Goal: Task Accomplishment & Management: Manage account settings

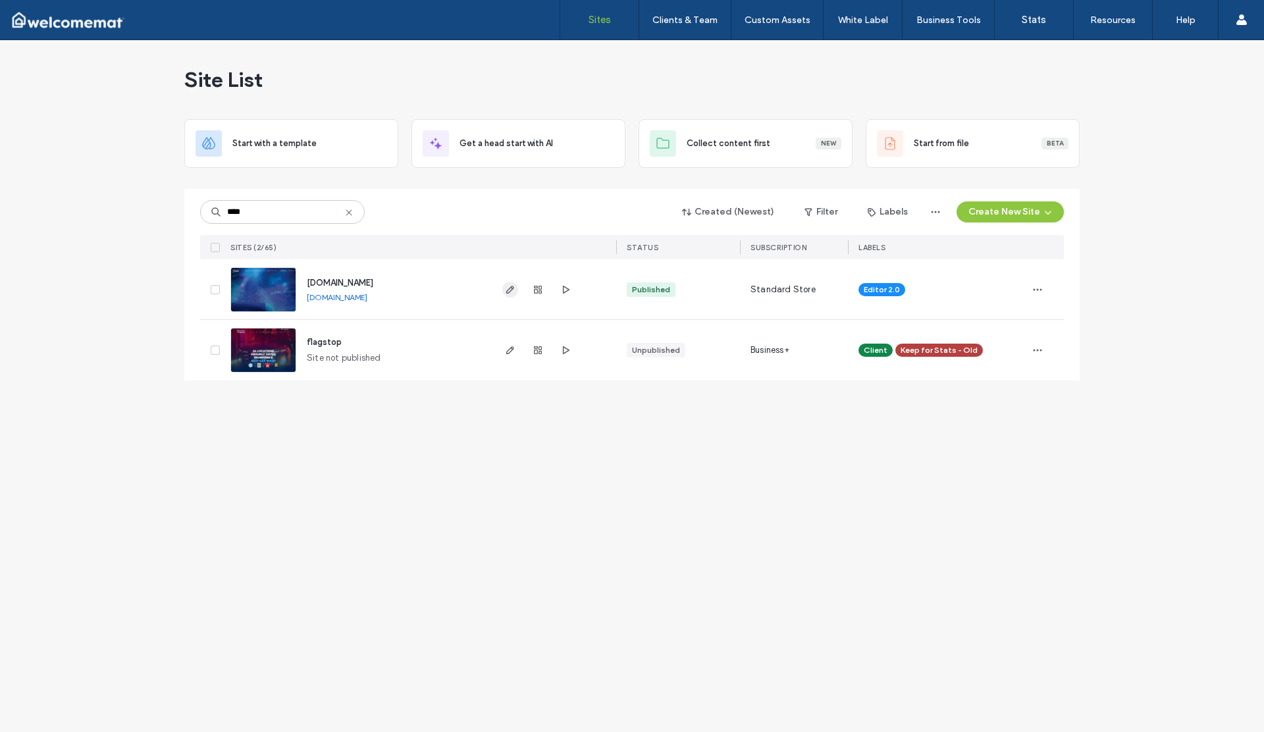
type input "****"
click at [508, 287] on icon "button" at bounding box center [510, 289] width 11 height 11
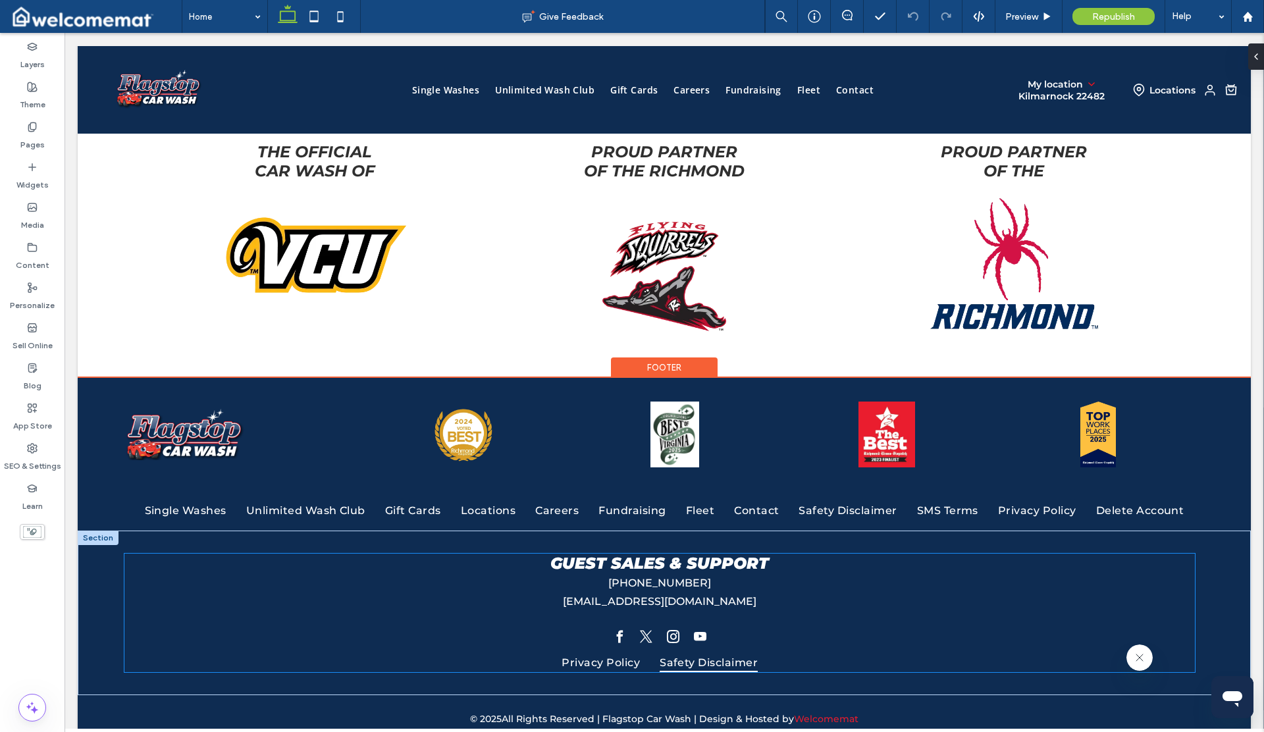
click at [760, 652] on link "Safety Disclaimer" at bounding box center [709, 661] width 118 height 19
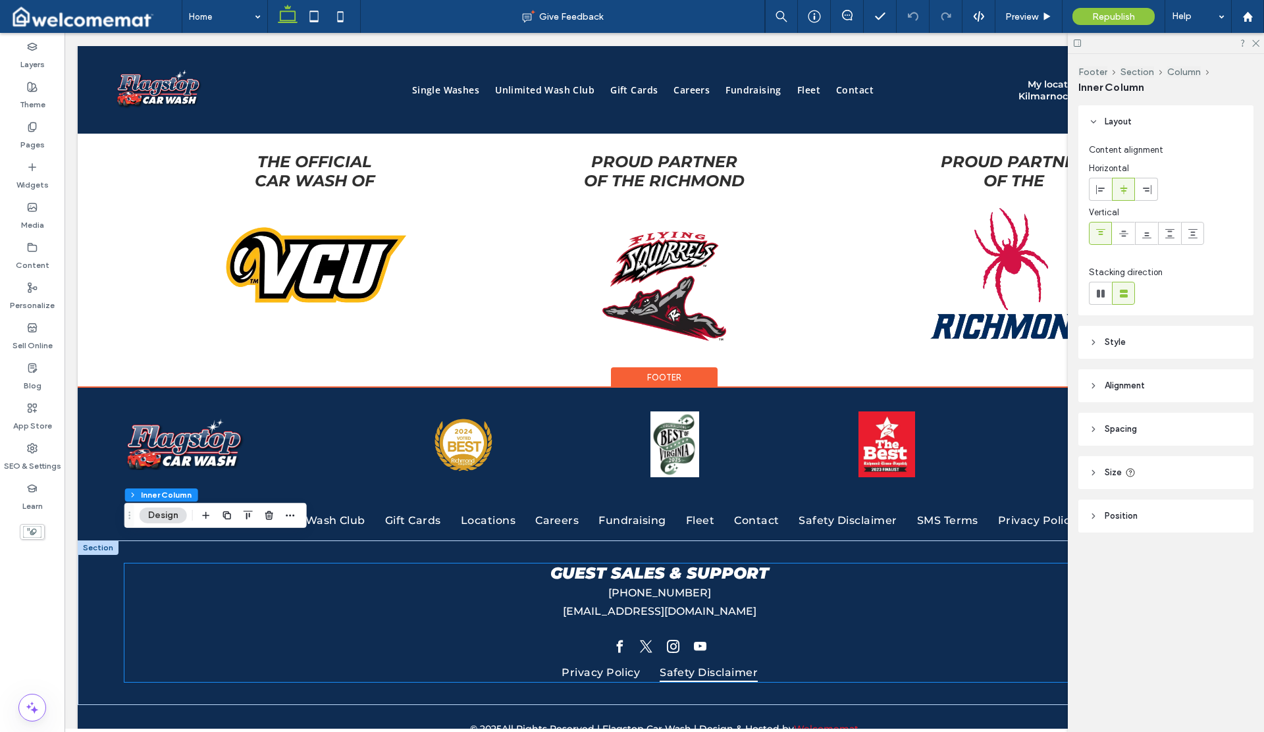
click at [760, 662] on link "Safety Disclaimer" at bounding box center [709, 671] width 118 height 19
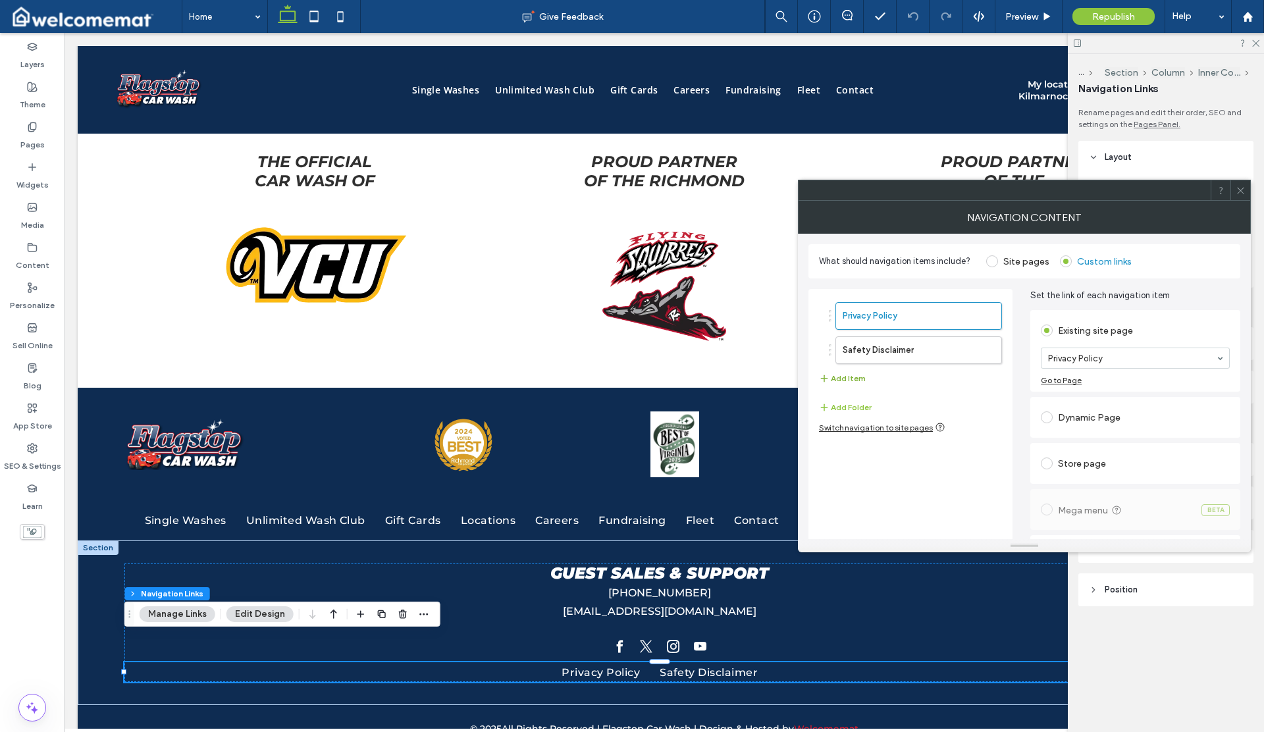
click at [862, 378] on button "Add Item" at bounding box center [842, 379] width 47 height 16
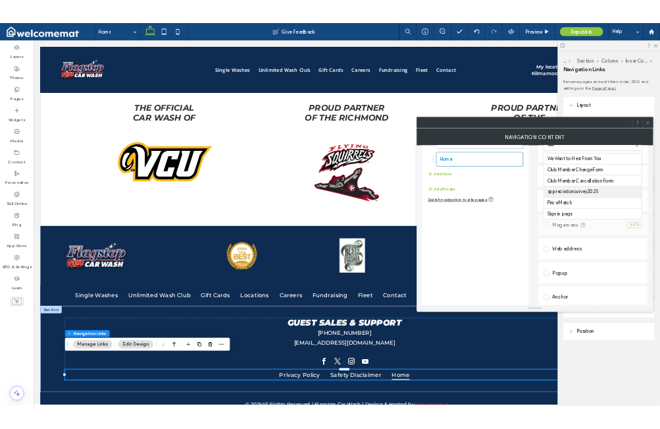
scroll to position [129, 0]
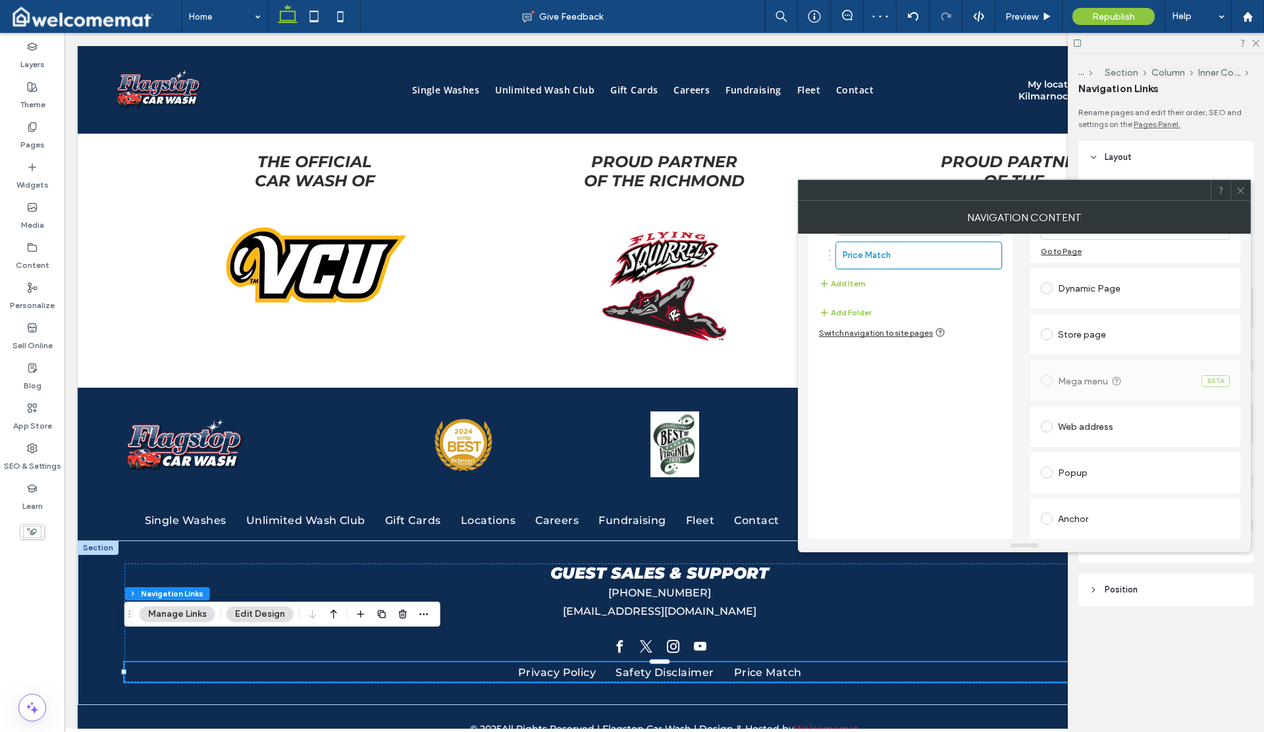
click at [1241, 192] on icon at bounding box center [1241, 191] width 10 height 10
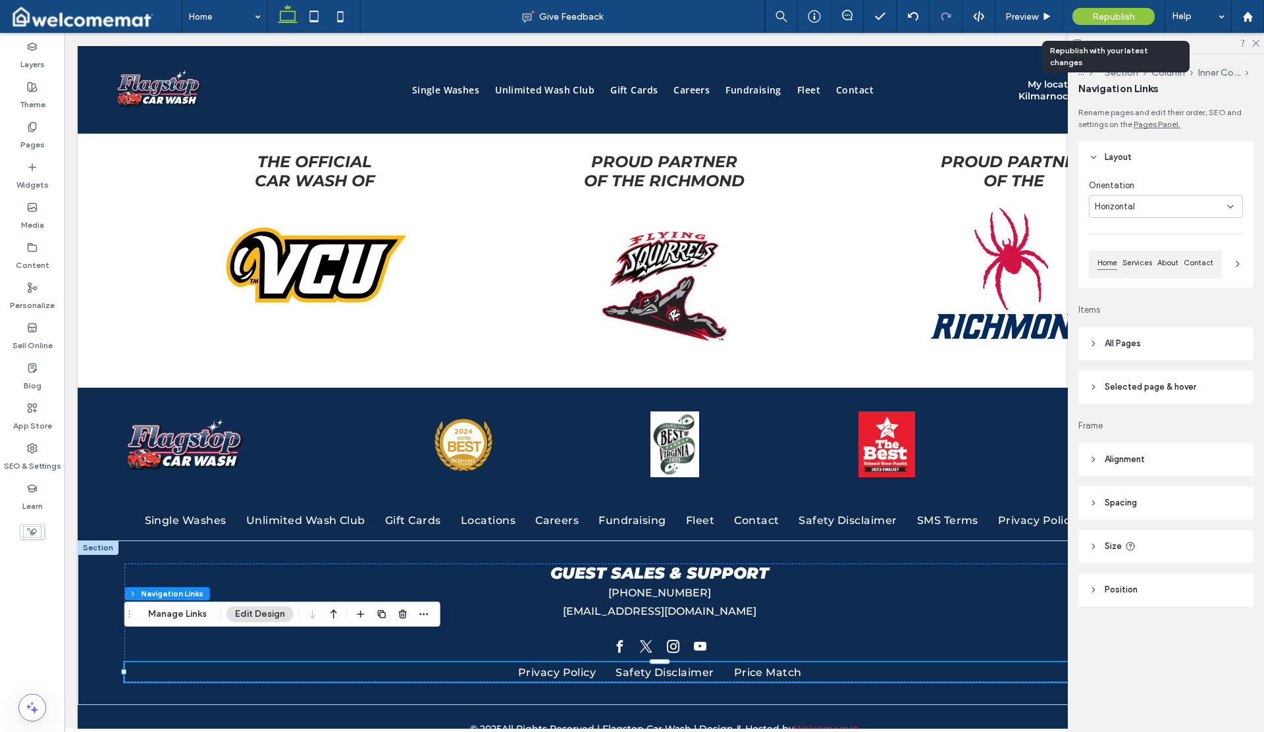
click at [1111, 16] on span "Republish" at bounding box center [1113, 16] width 43 height 11
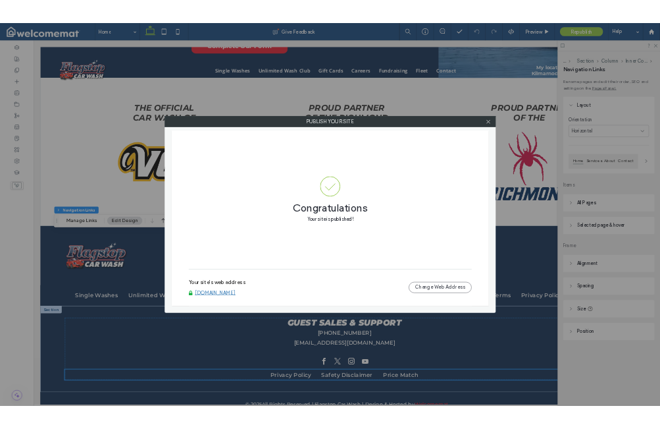
scroll to position [1485, 0]
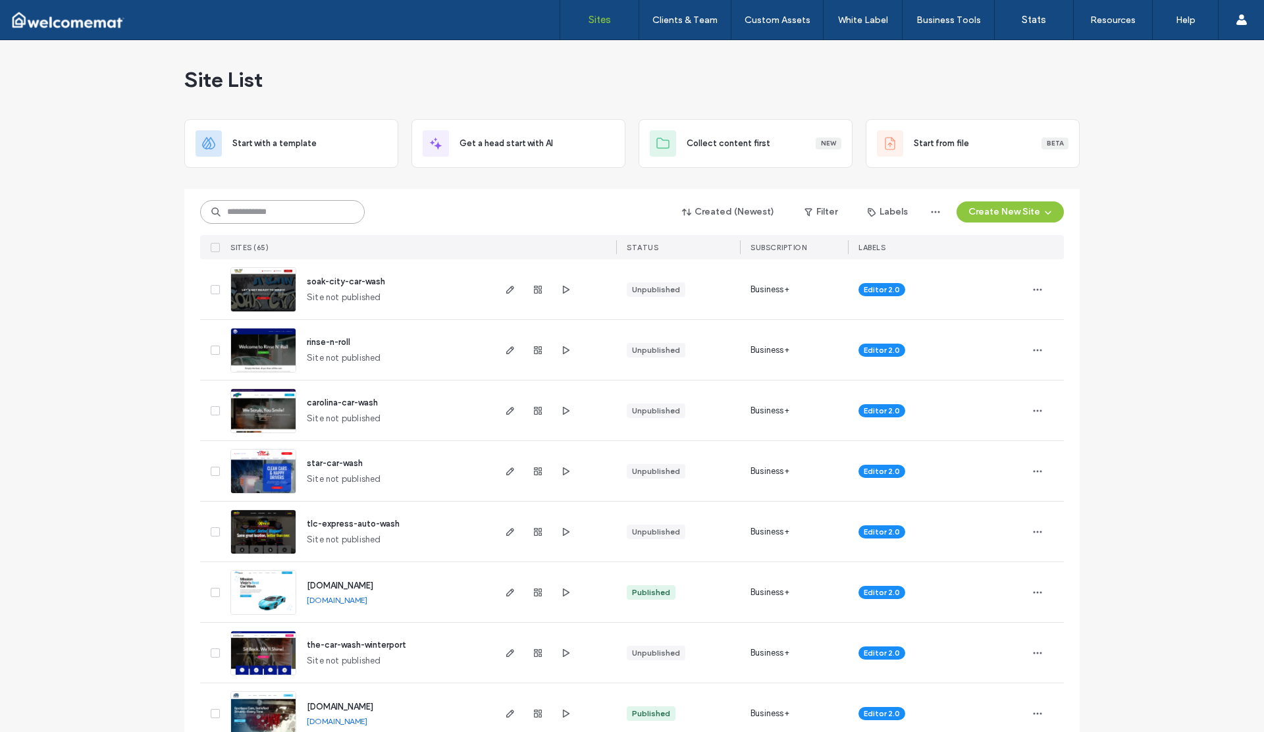
click at [282, 217] on input at bounding box center [282, 212] width 165 height 24
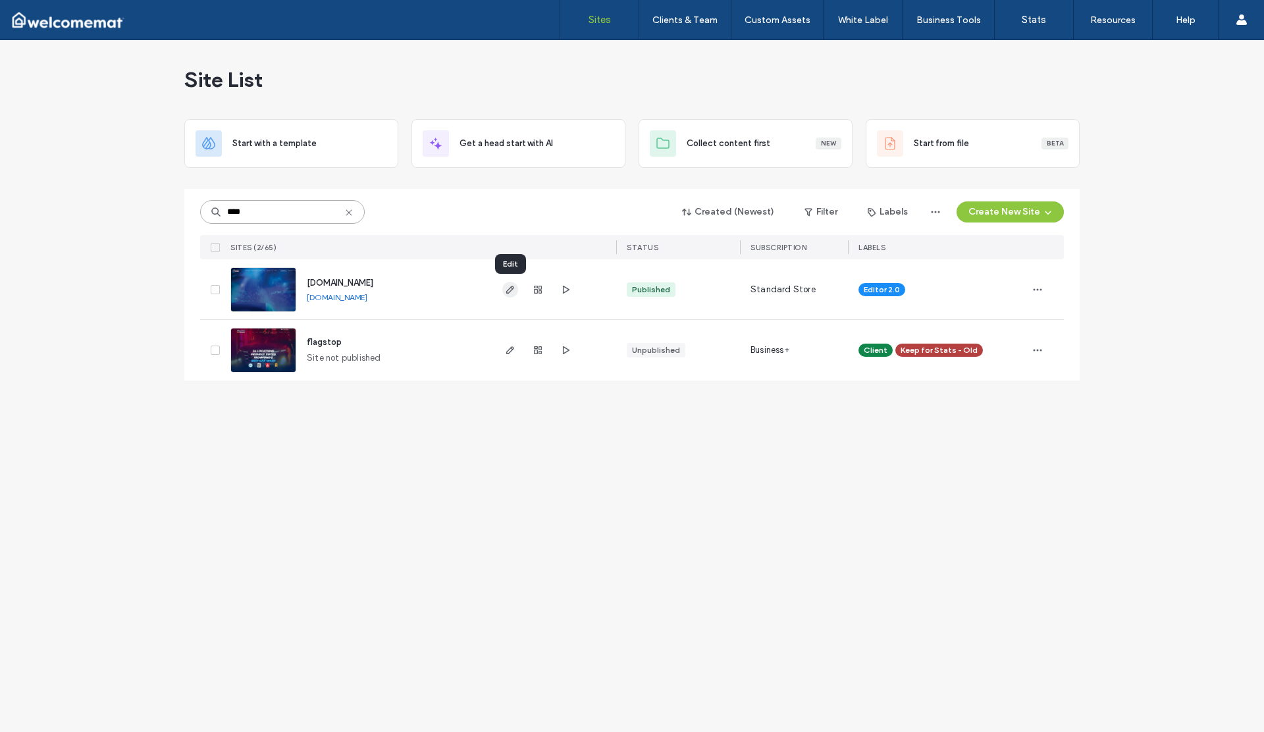
type input "****"
click at [511, 290] on use "button" at bounding box center [510, 290] width 8 height 8
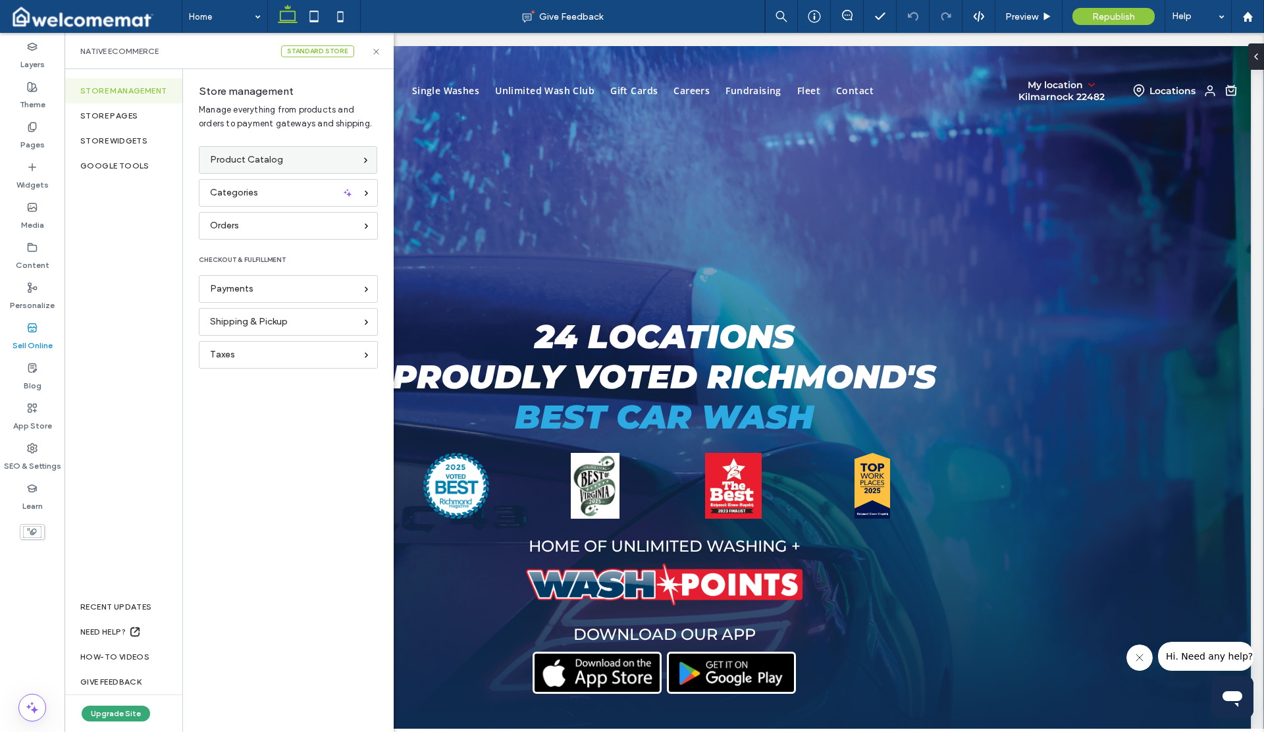
click at [258, 158] on span "Product Catalog" at bounding box center [246, 160] width 73 height 14
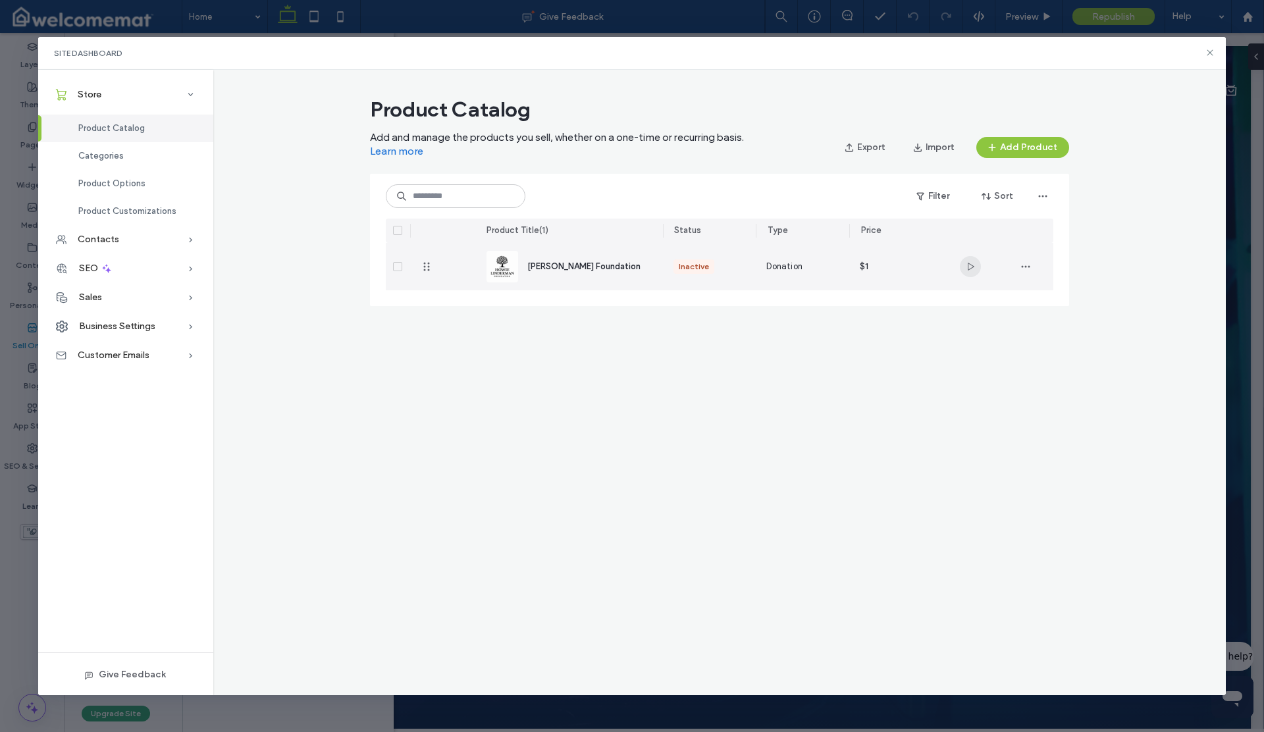
click at [968, 265] on use "button" at bounding box center [971, 267] width 7 height 8
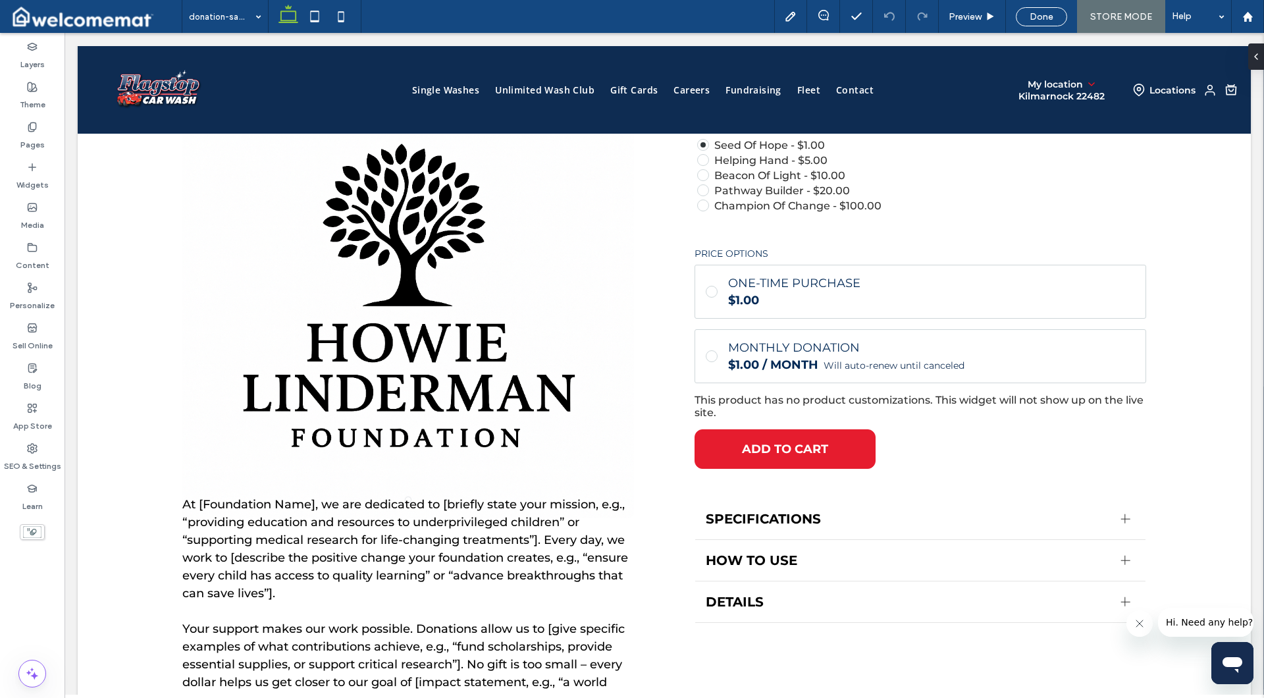
scroll to position [120, 0]
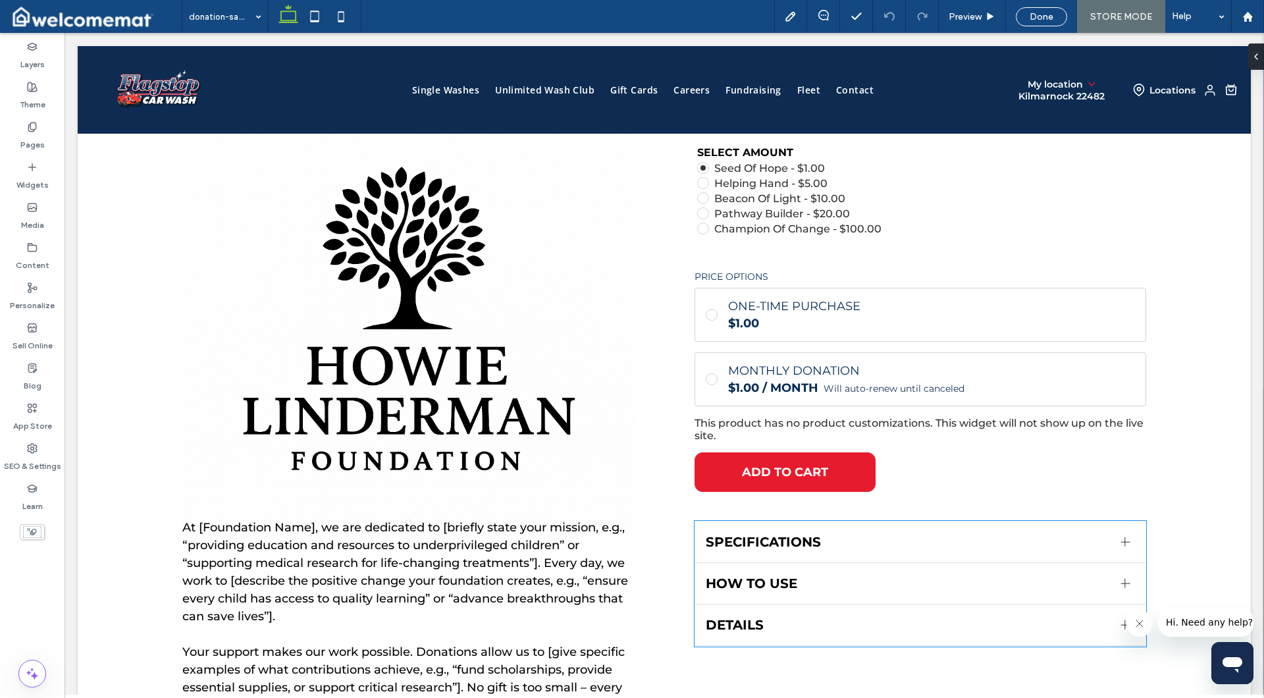
click at [722, 546] on span "SPECIFICATIONS" at bounding box center [908, 542] width 405 height 16
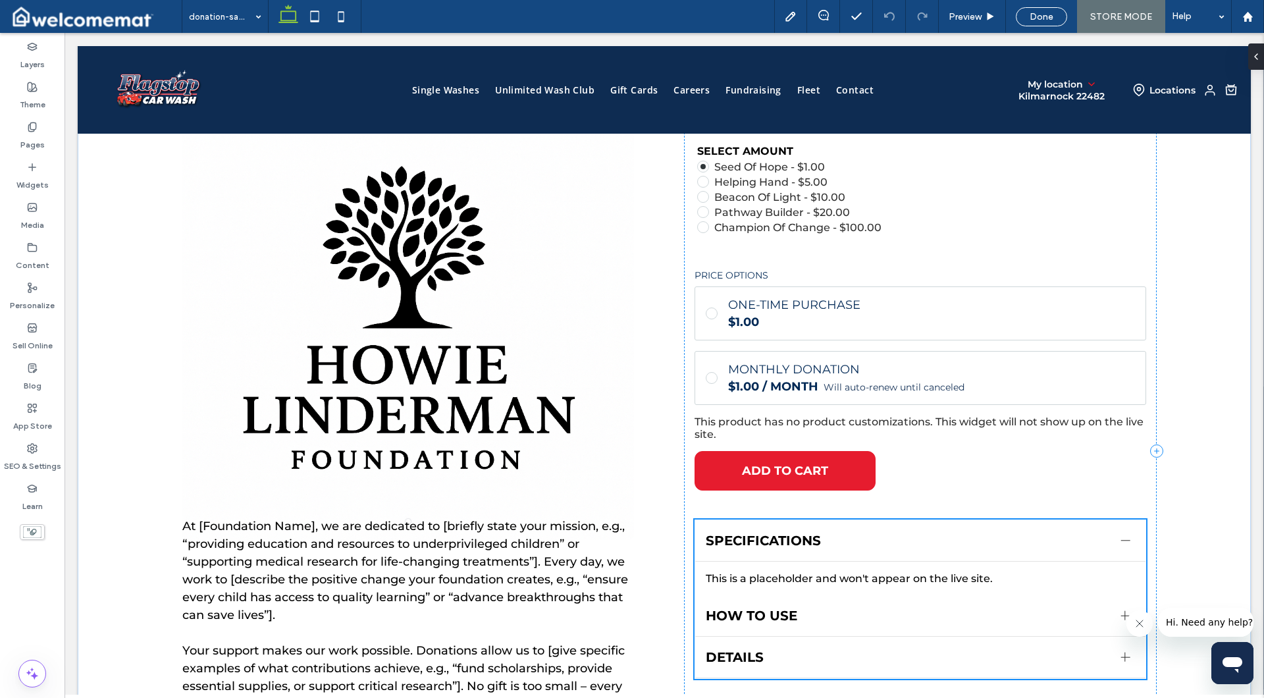
scroll to position [118, 0]
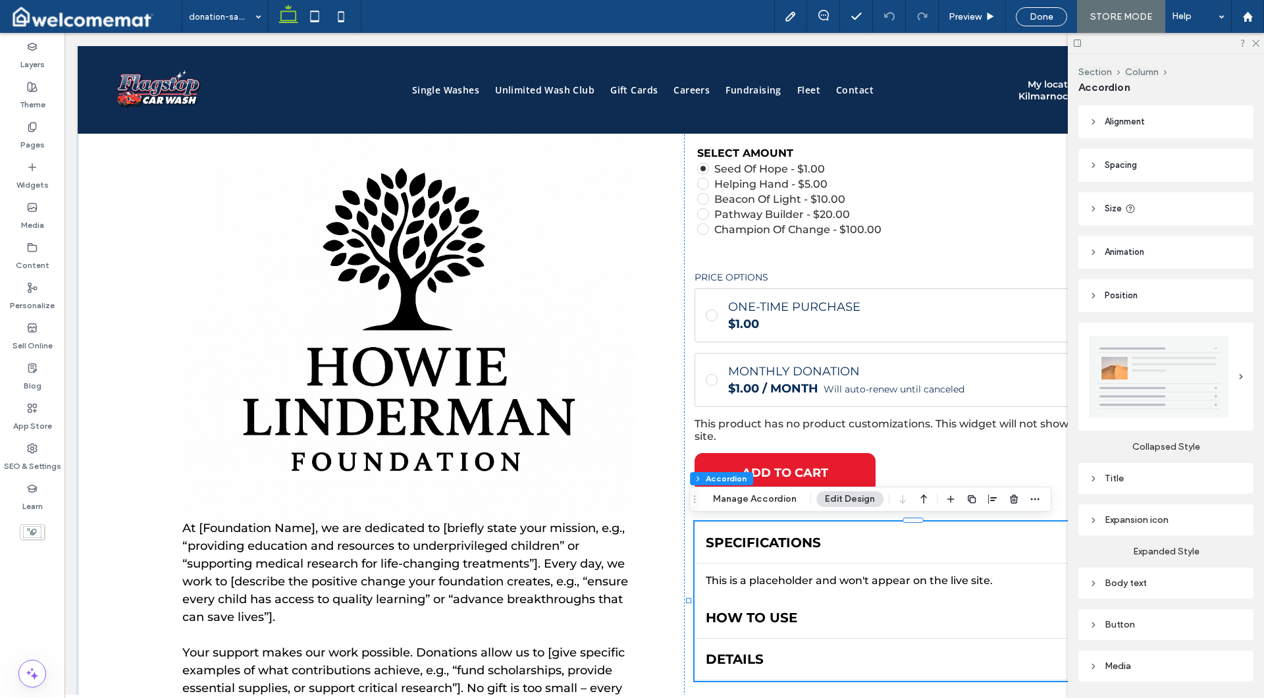
click at [723, 546] on span "SPECIFICATIONS" at bounding box center [908, 543] width 405 height 16
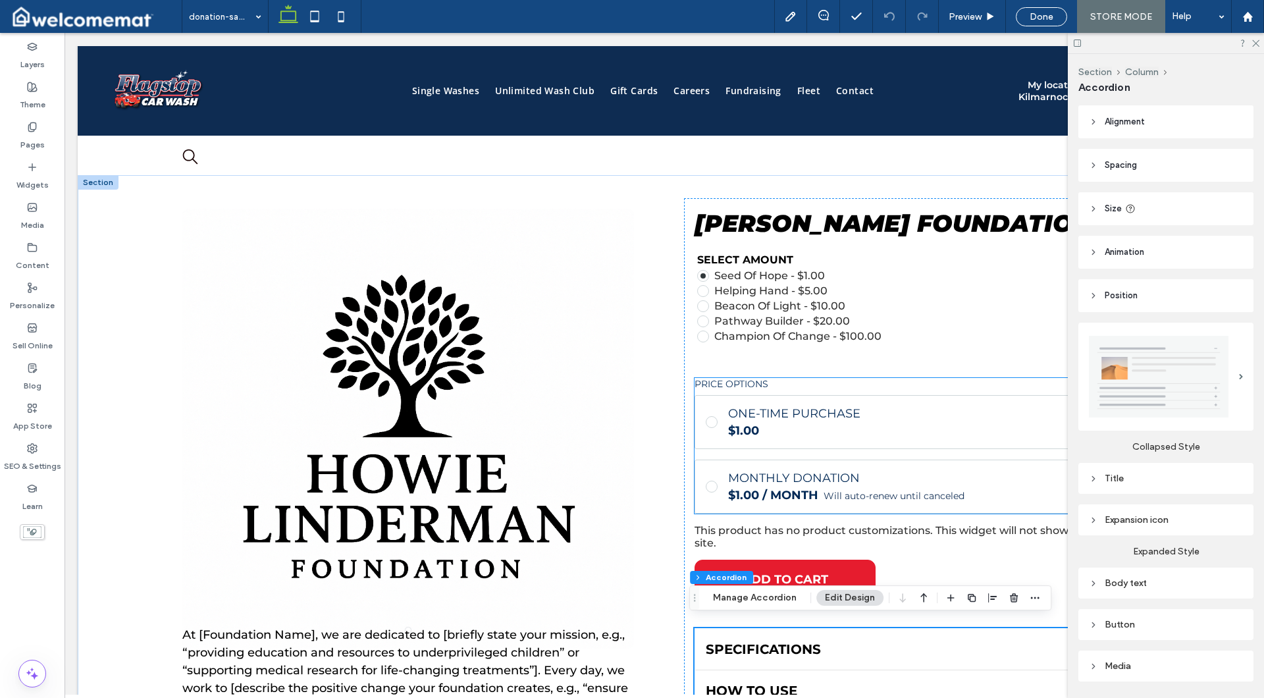
scroll to position [0, 0]
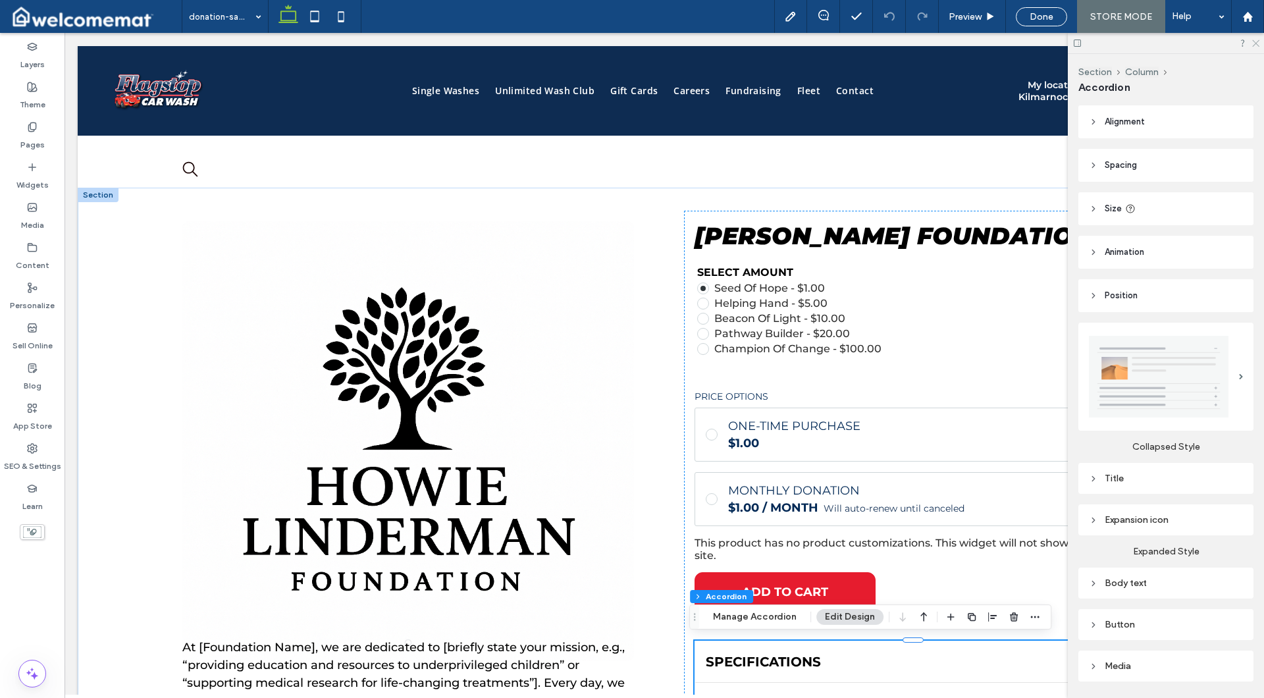
click at [1255, 44] on icon at bounding box center [1255, 42] width 9 height 9
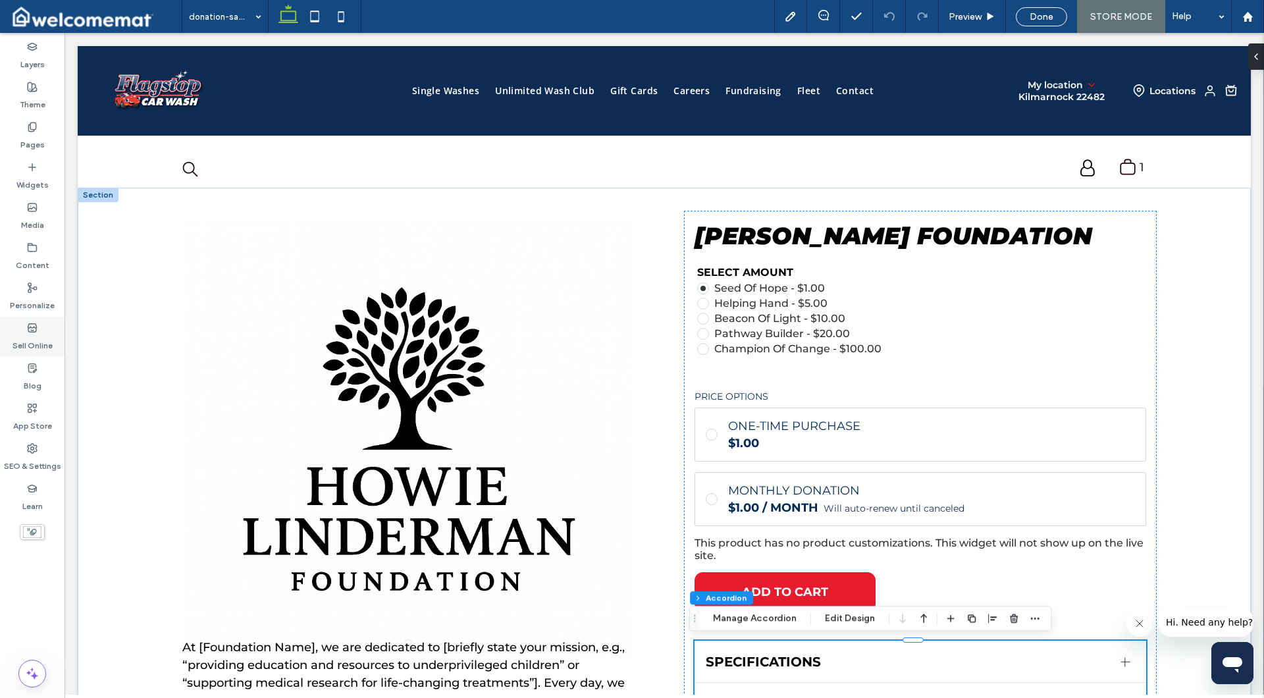
click at [32, 339] on label "Sell Online" at bounding box center [33, 342] width 40 height 18
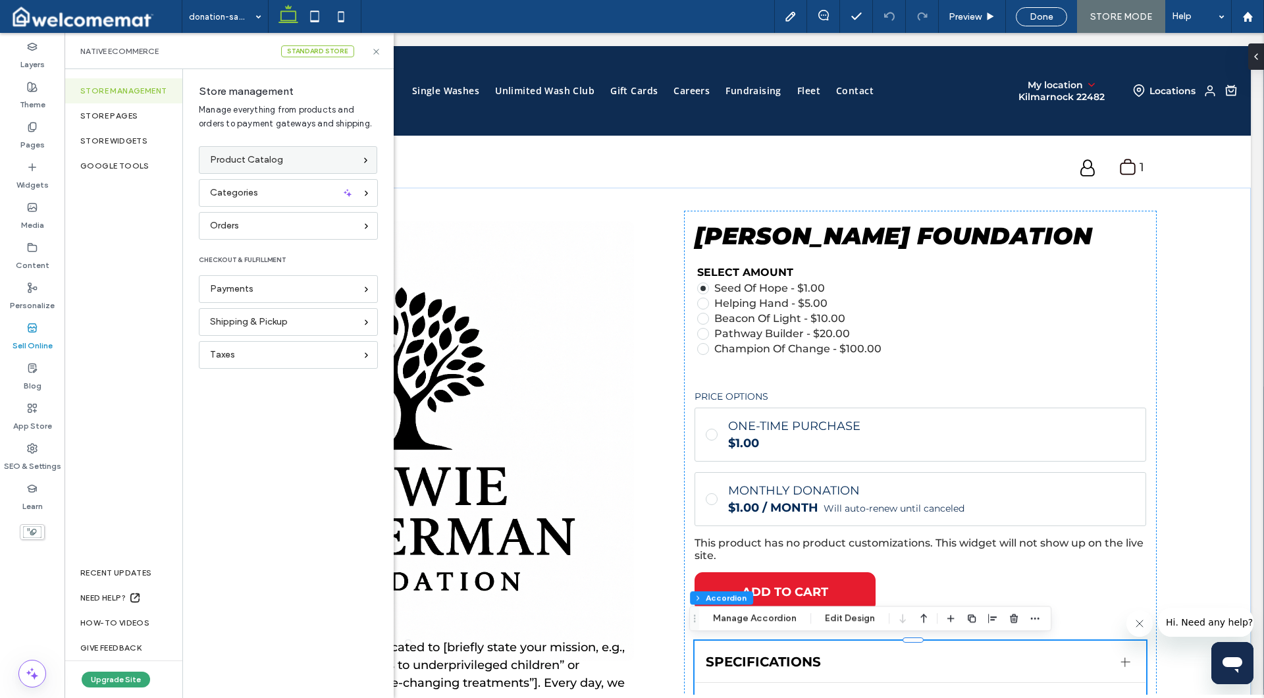
click at [248, 161] on span "Product Catalog" at bounding box center [246, 160] width 73 height 14
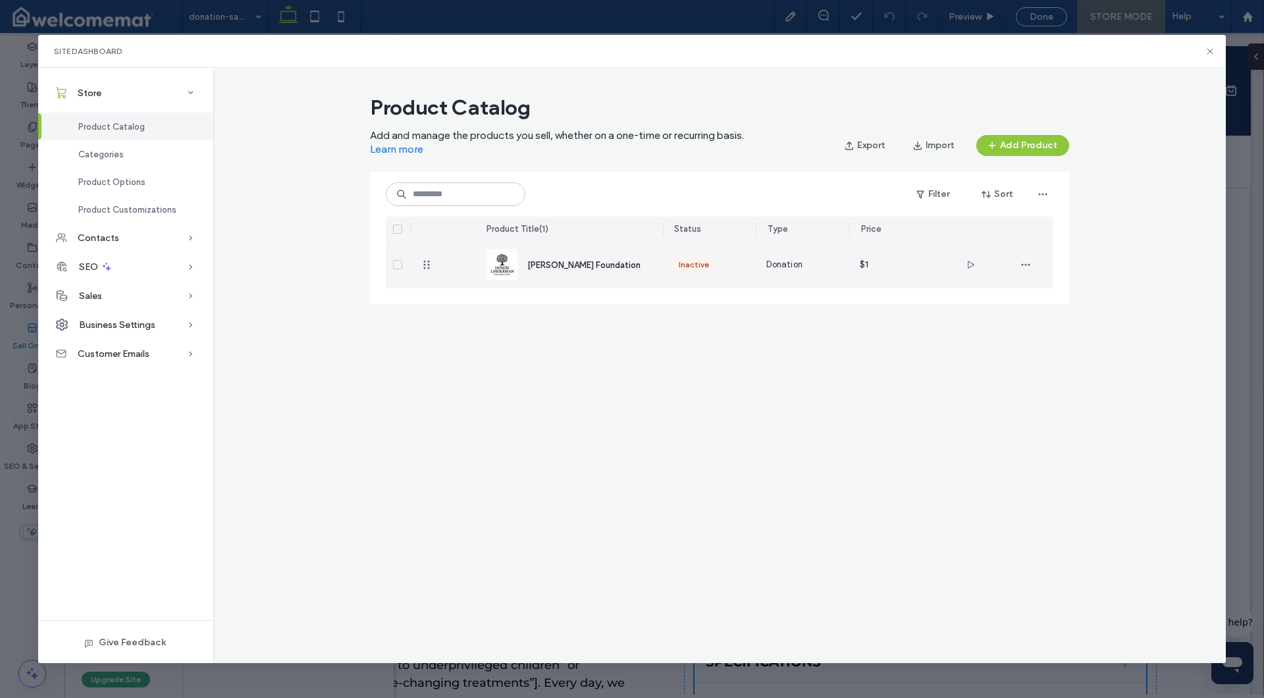
click at [564, 263] on span "[PERSON_NAME] Foundation" at bounding box center [583, 265] width 113 height 10
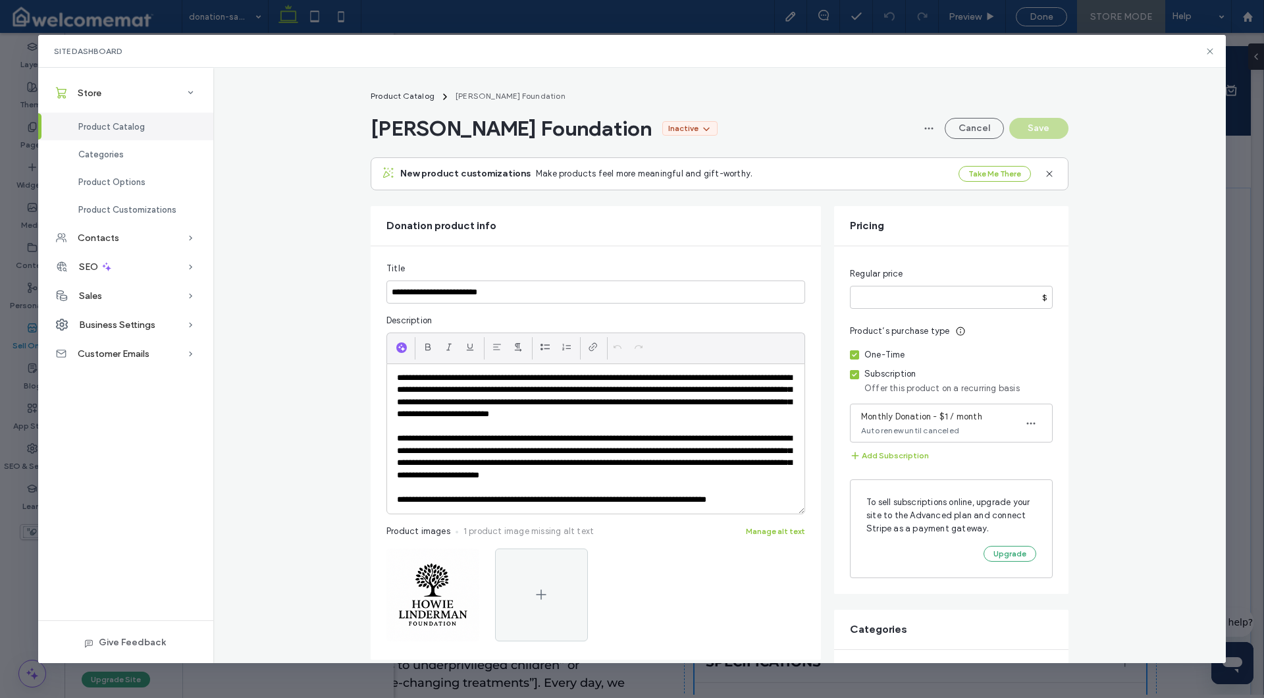
click at [851, 377] on span at bounding box center [854, 374] width 9 height 9
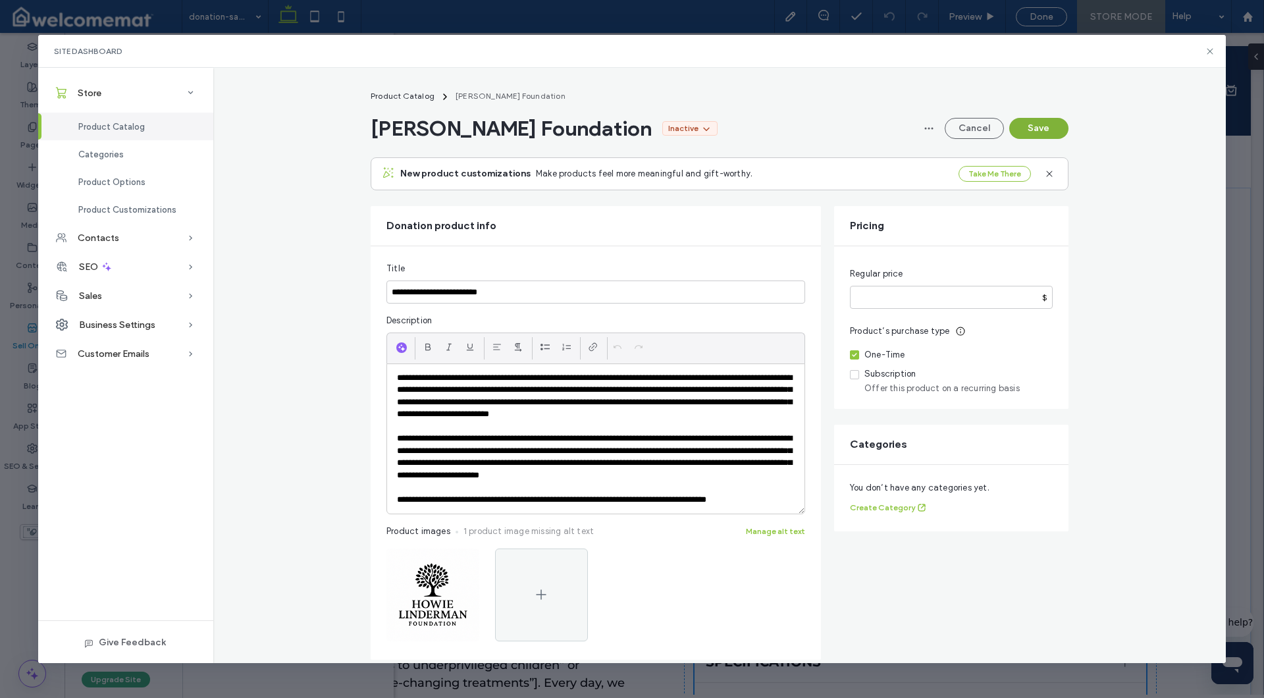
click at [1025, 125] on button "Save" at bounding box center [1038, 128] width 59 height 21
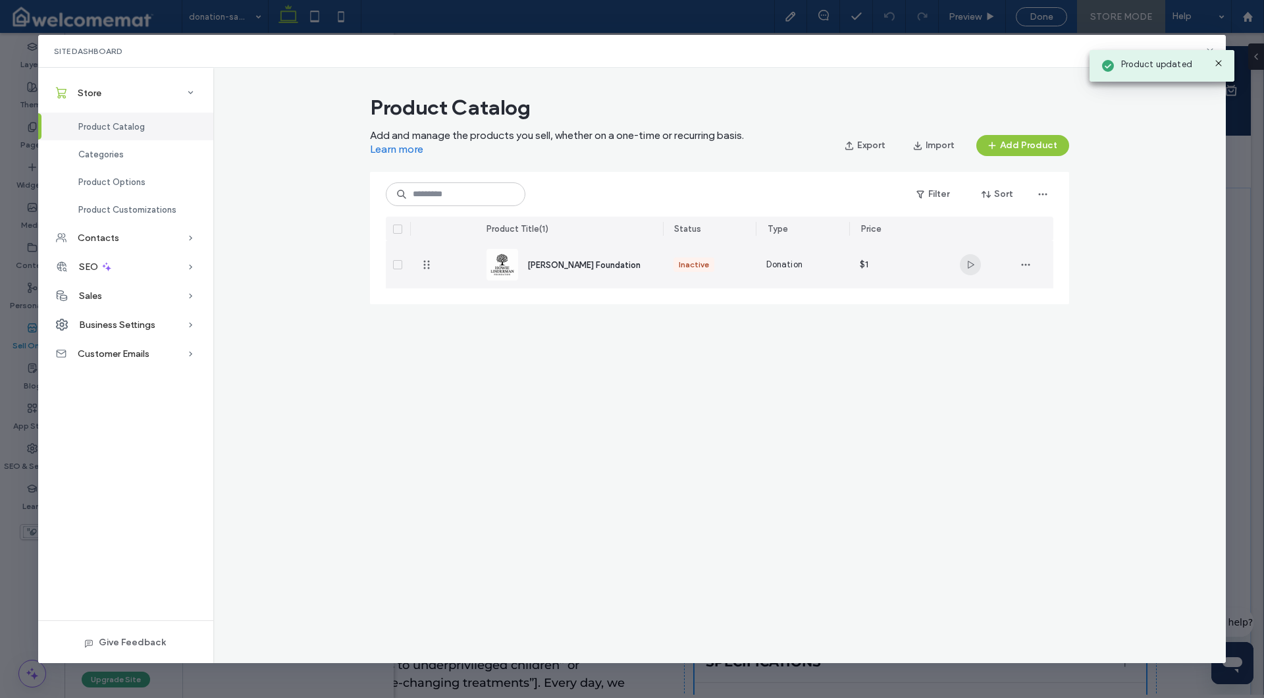
click at [972, 263] on icon "button" at bounding box center [970, 264] width 11 height 11
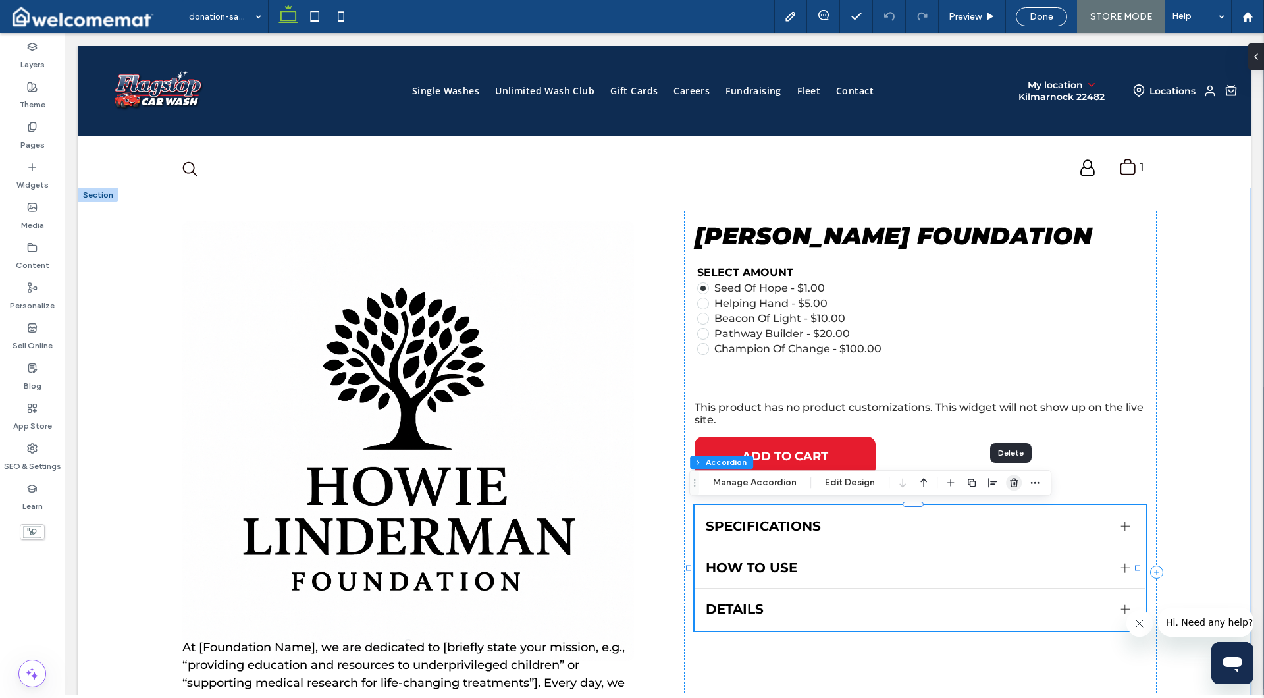
click at [1010, 483] on use "button" at bounding box center [1014, 483] width 8 height 9
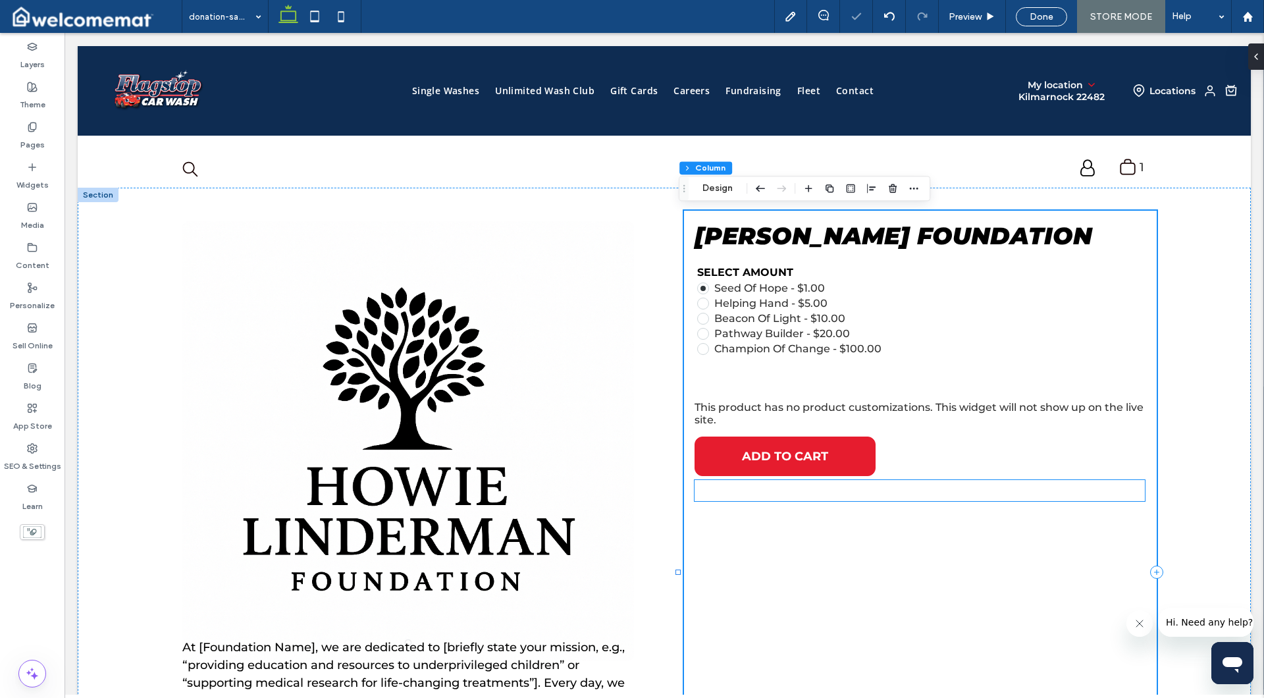
click at [856, 490] on div at bounding box center [920, 490] width 450 height 21
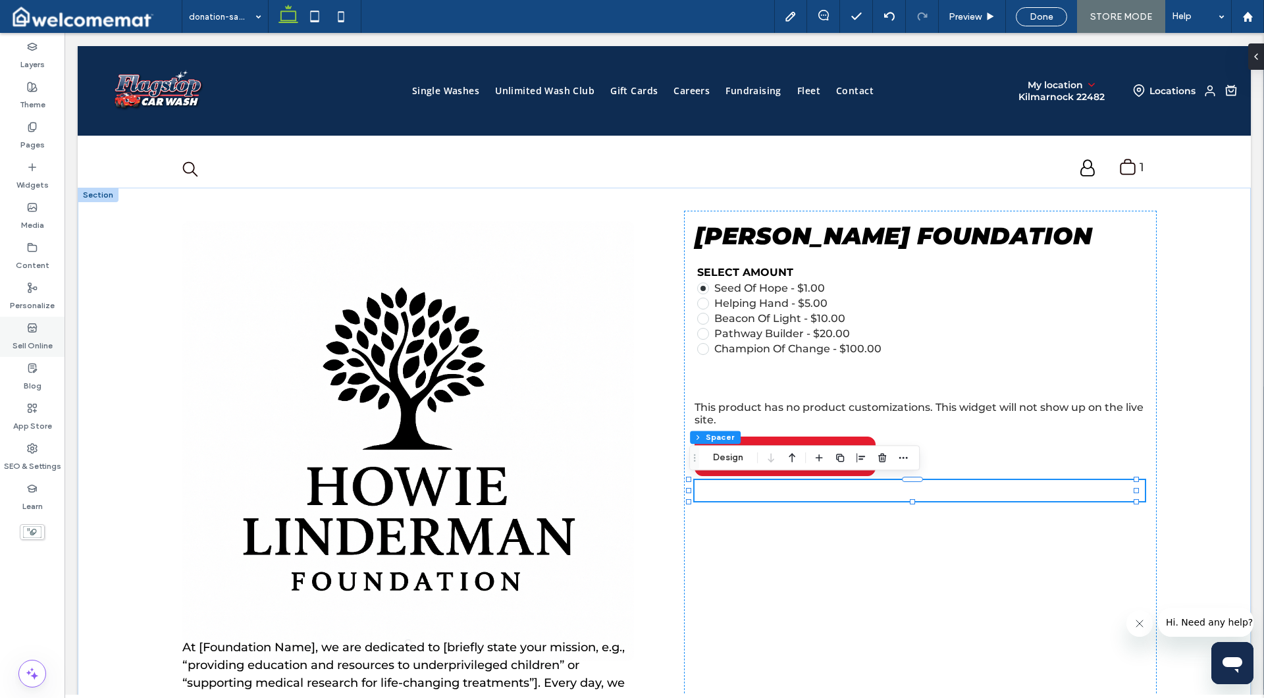
click at [28, 340] on label "Sell Online" at bounding box center [33, 342] width 40 height 18
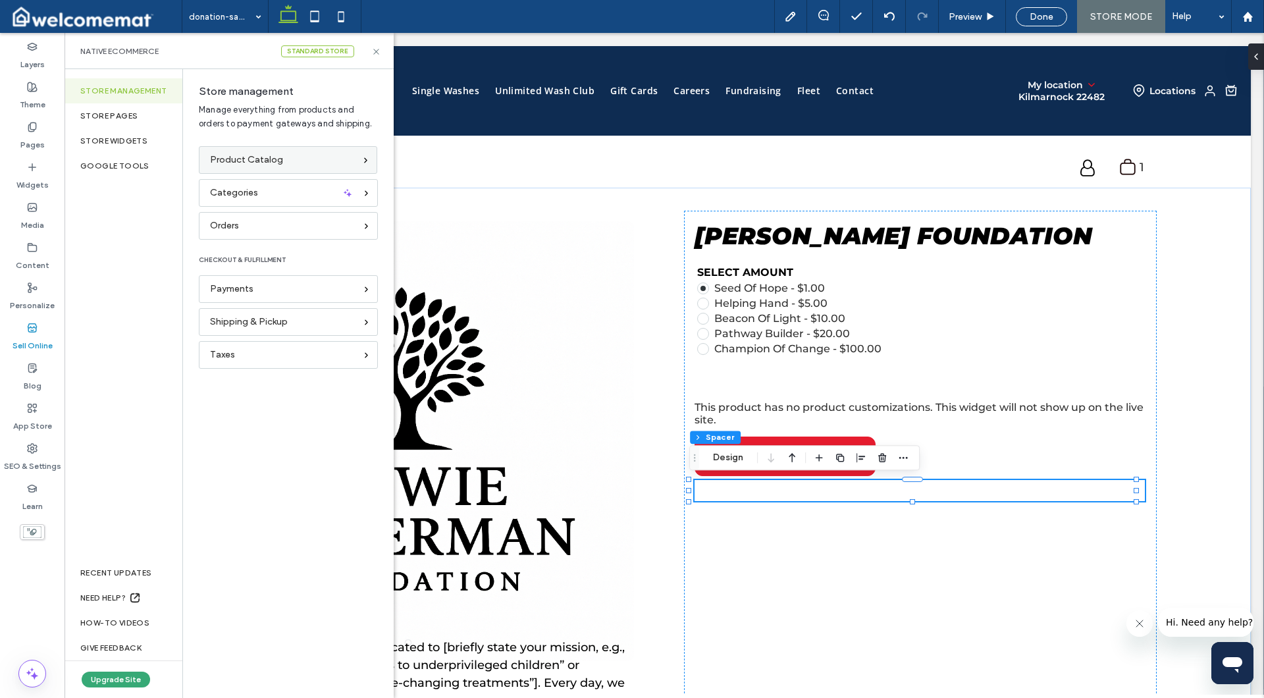
click at [278, 161] on span "Product Catalog" at bounding box center [246, 160] width 73 height 14
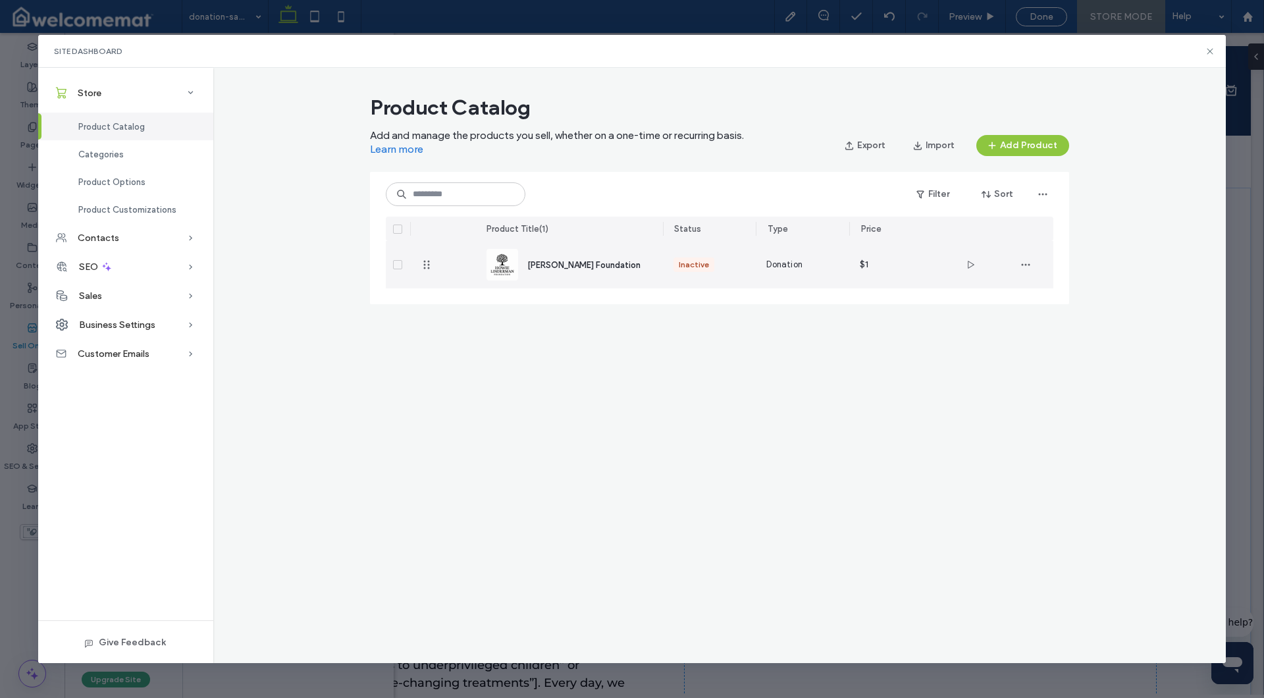
click at [599, 268] on span "[PERSON_NAME] Foundation" at bounding box center [583, 265] width 113 height 10
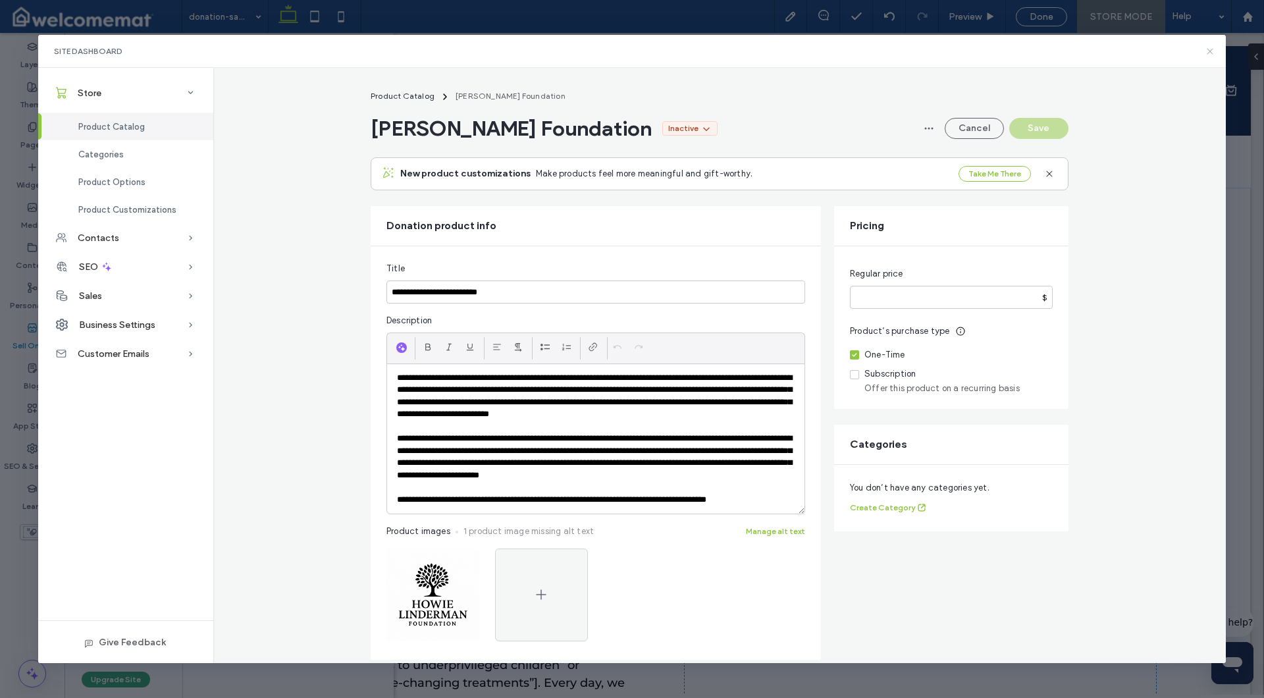
click at [1212, 52] on icon at bounding box center [1210, 51] width 11 height 11
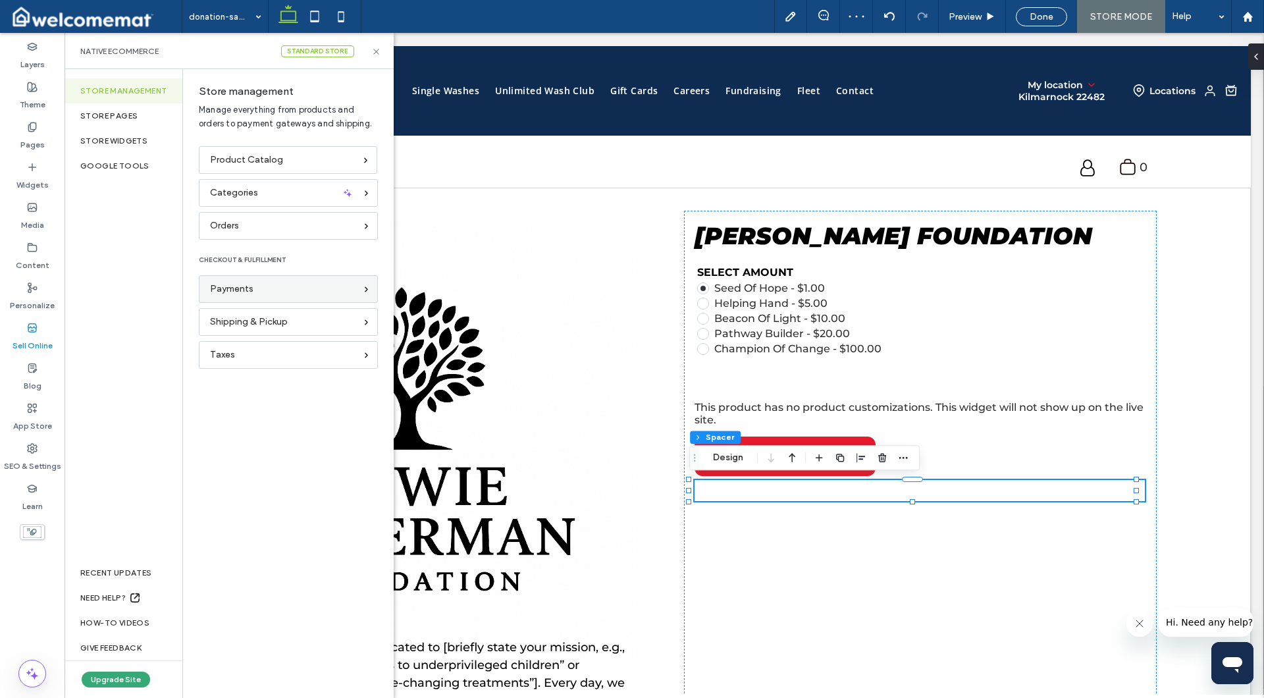
click at [245, 289] on span "Payments" at bounding box center [231, 289] width 43 height 14
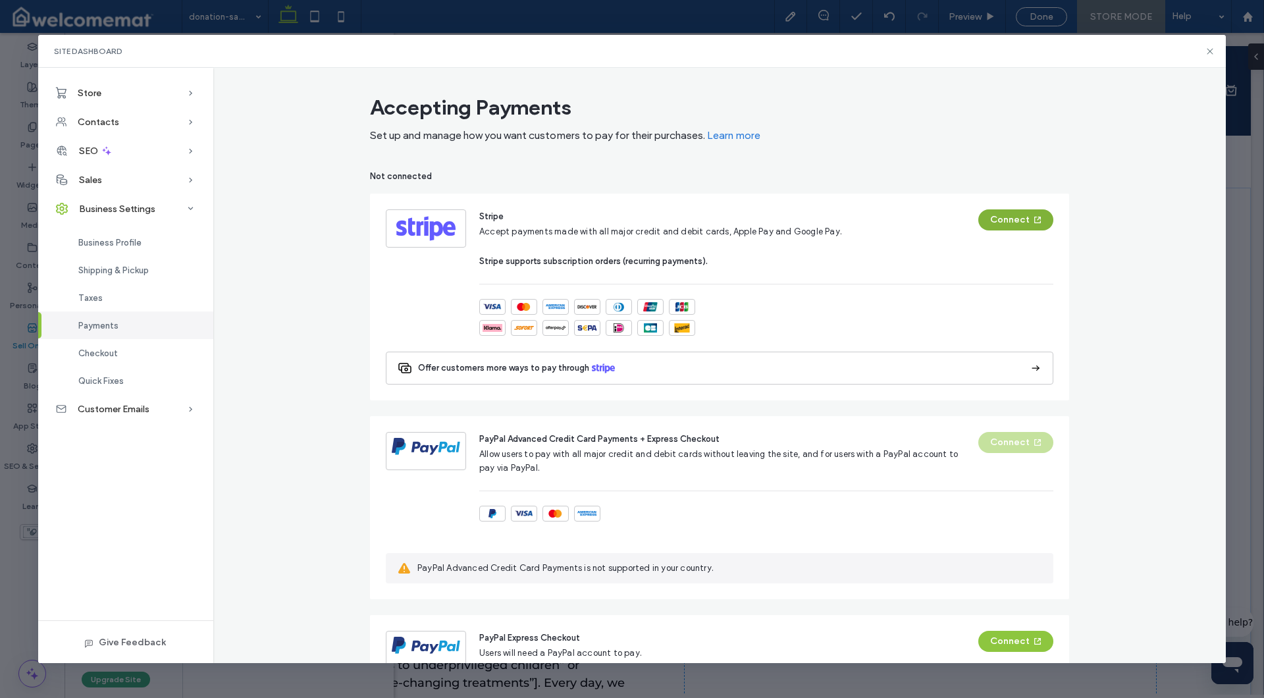
click at [1000, 217] on button "Connect" at bounding box center [1015, 219] width 75 height 21
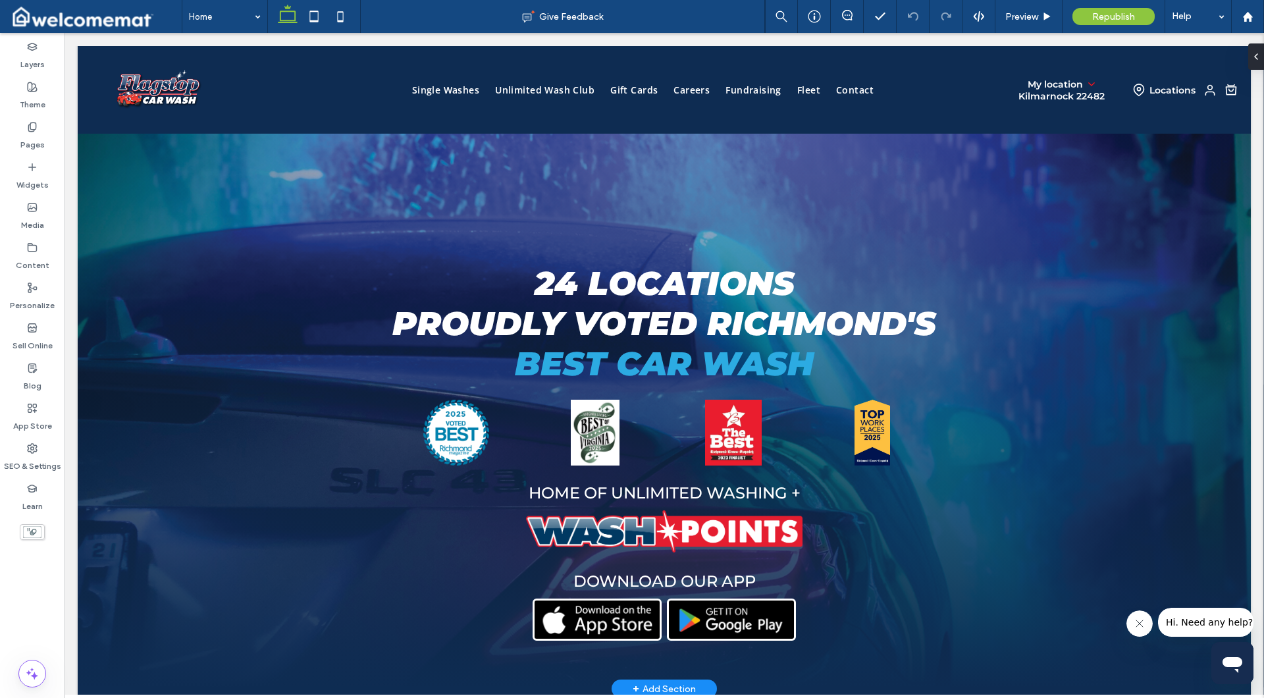
scroll to position [20, 0]
click at [30, 344] on label "Sell Online" at bounding box center [33, 342] width 40 height 18
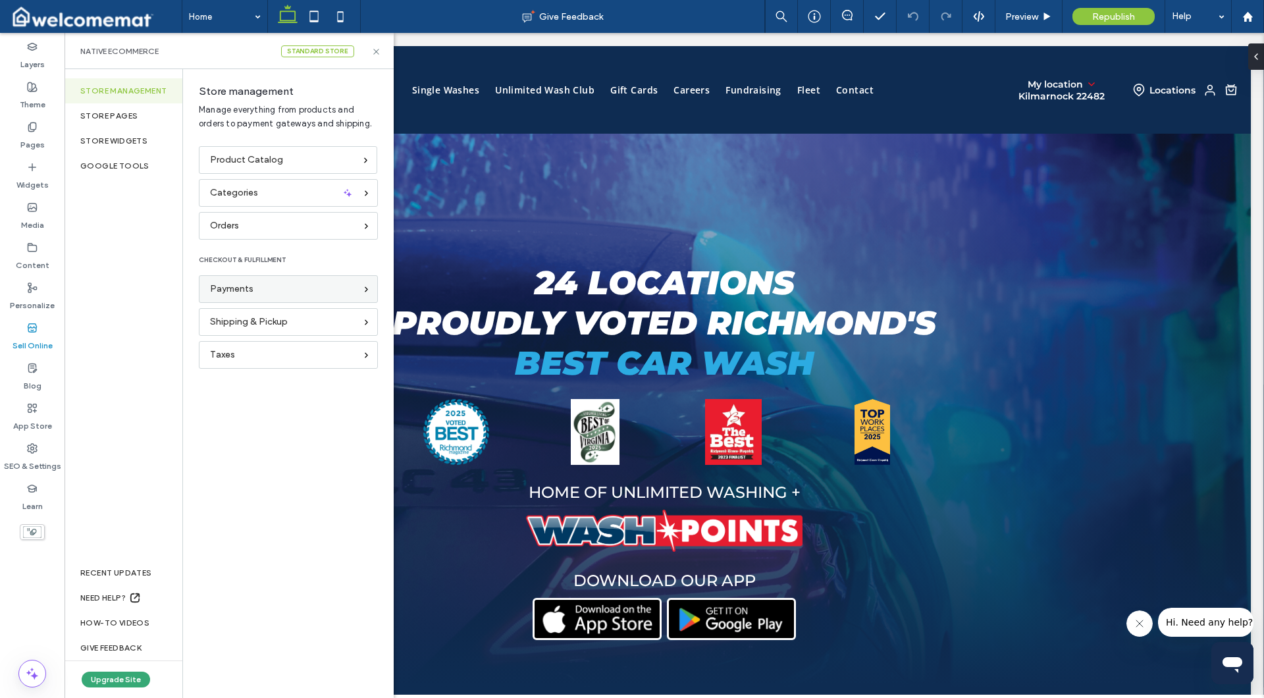
click at [254, 290] on div "Payments" at bounding box center [282, 289] width 145 height 14
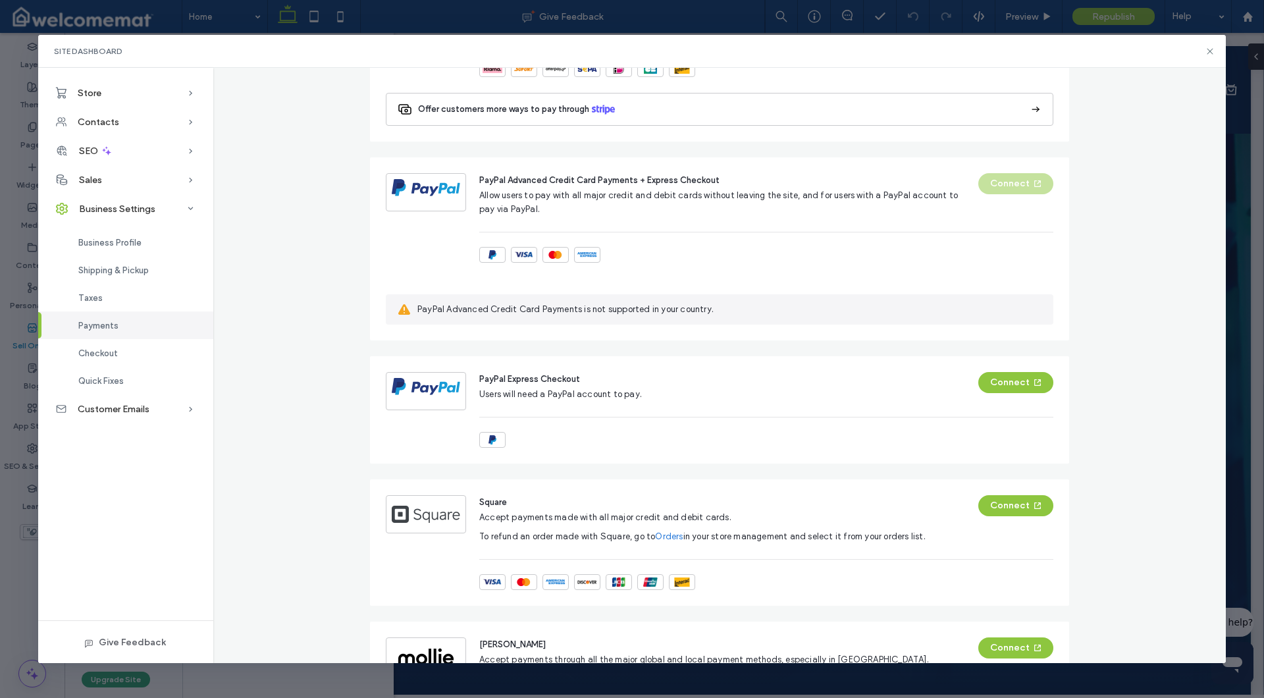
scroll to position [0, 0]
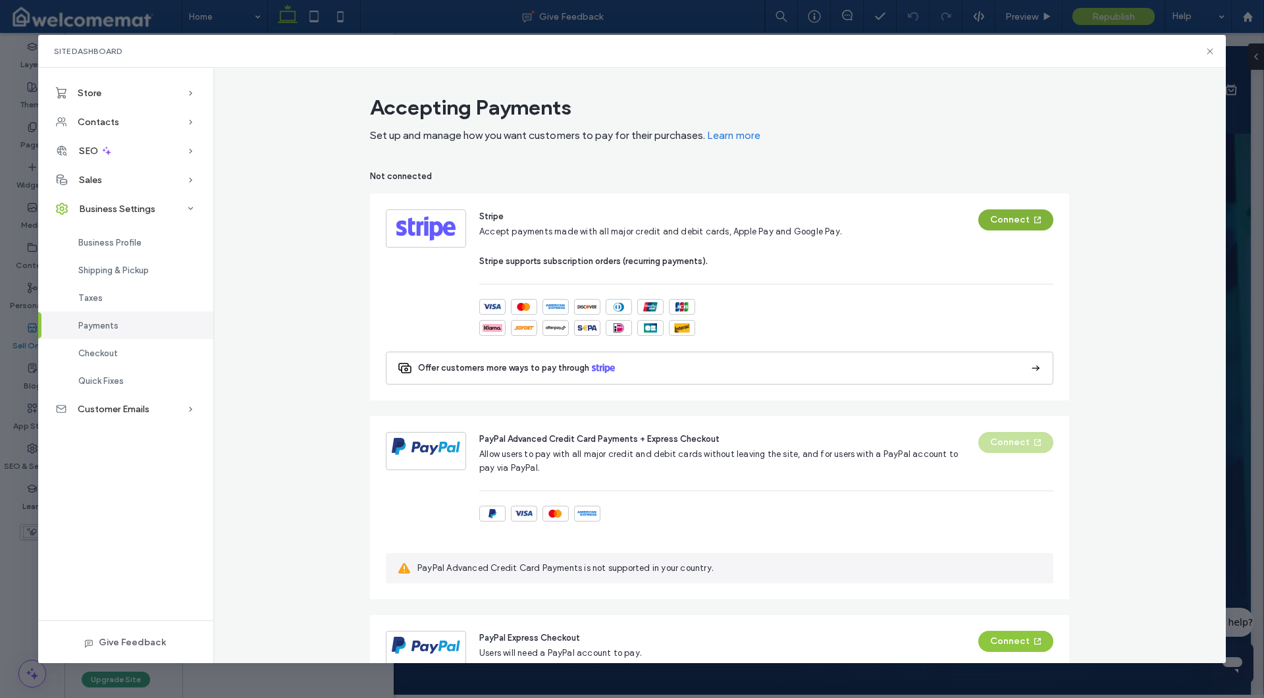
click at [999, 223] on button "Connect" at bounding box center [1015, 219] width 75 height 21
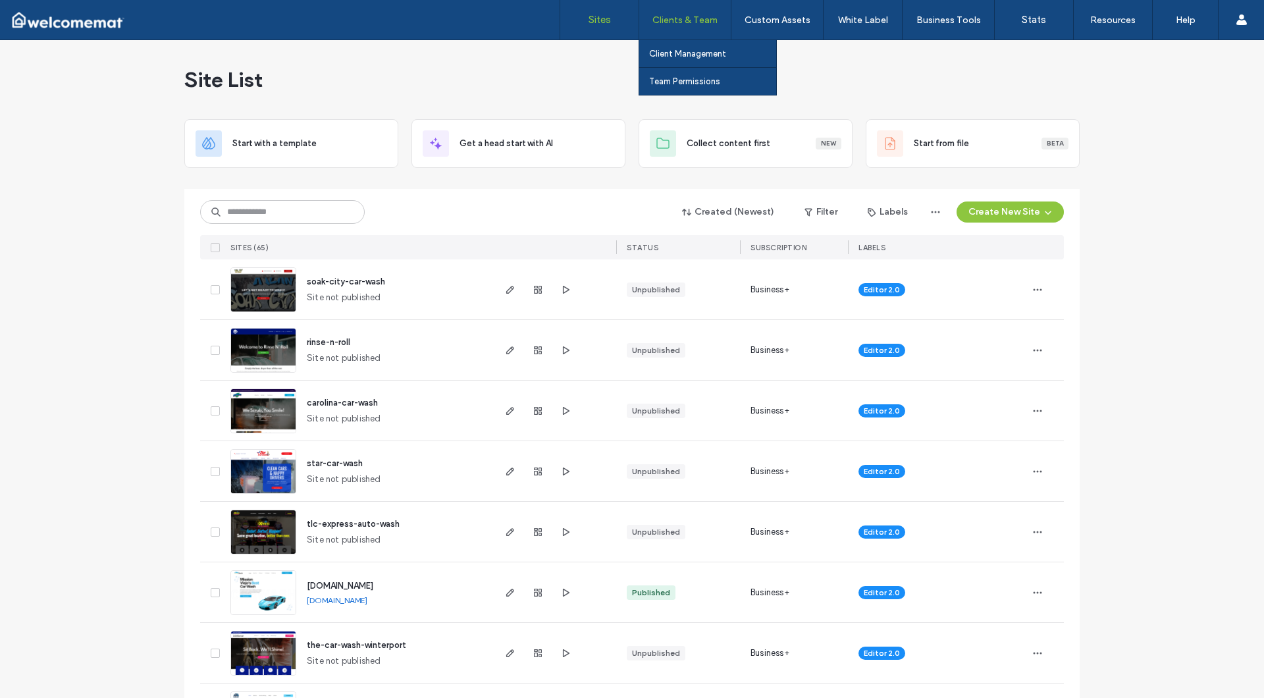
click at [675, 24] on label "Clients & Team" at bounding box center [684, 19] width 65 height 11
click at [676, 61] on link "Client Management" at bounding box center [712, 53] width 127 height 27
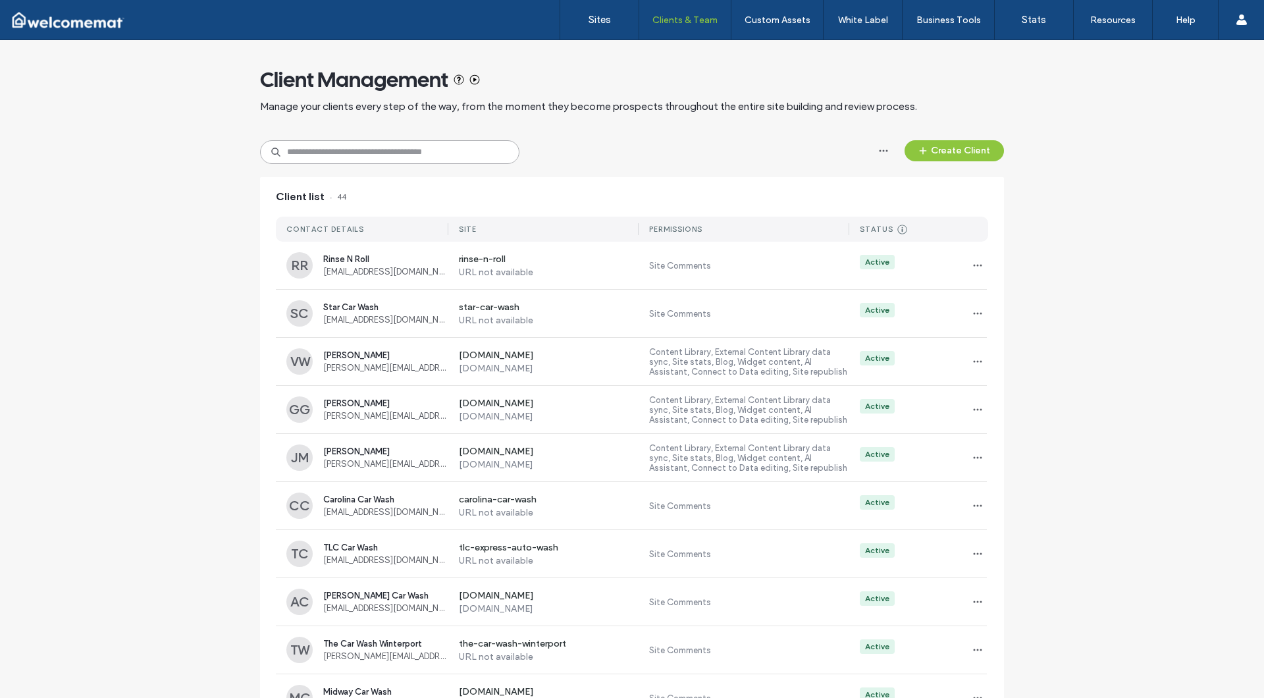
click at [409, 148] on input at bounding box center [389, 152] width 259 height 24
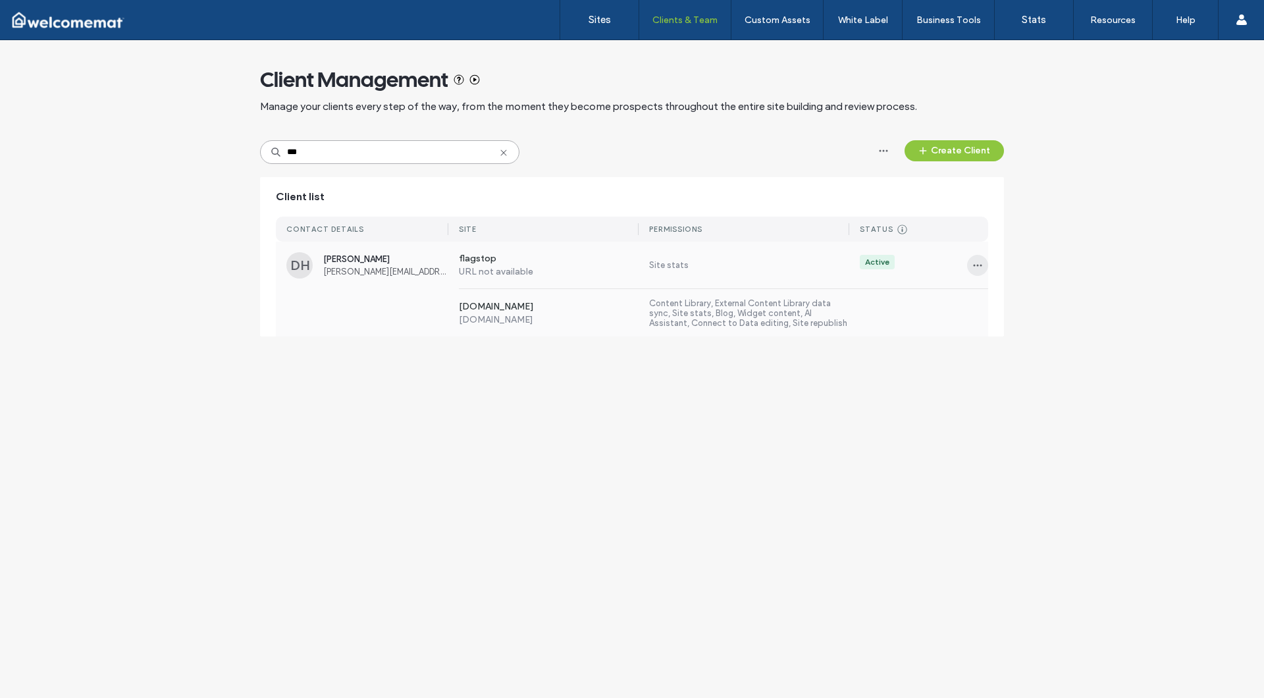
type input "***"
click at [978, 267] on icon "button" at bounding box center [977, 265] width 11 height 11
click at [996, 300] on span "Sites & Permissions" at bounding box center [1031, 299] width 74 height 13
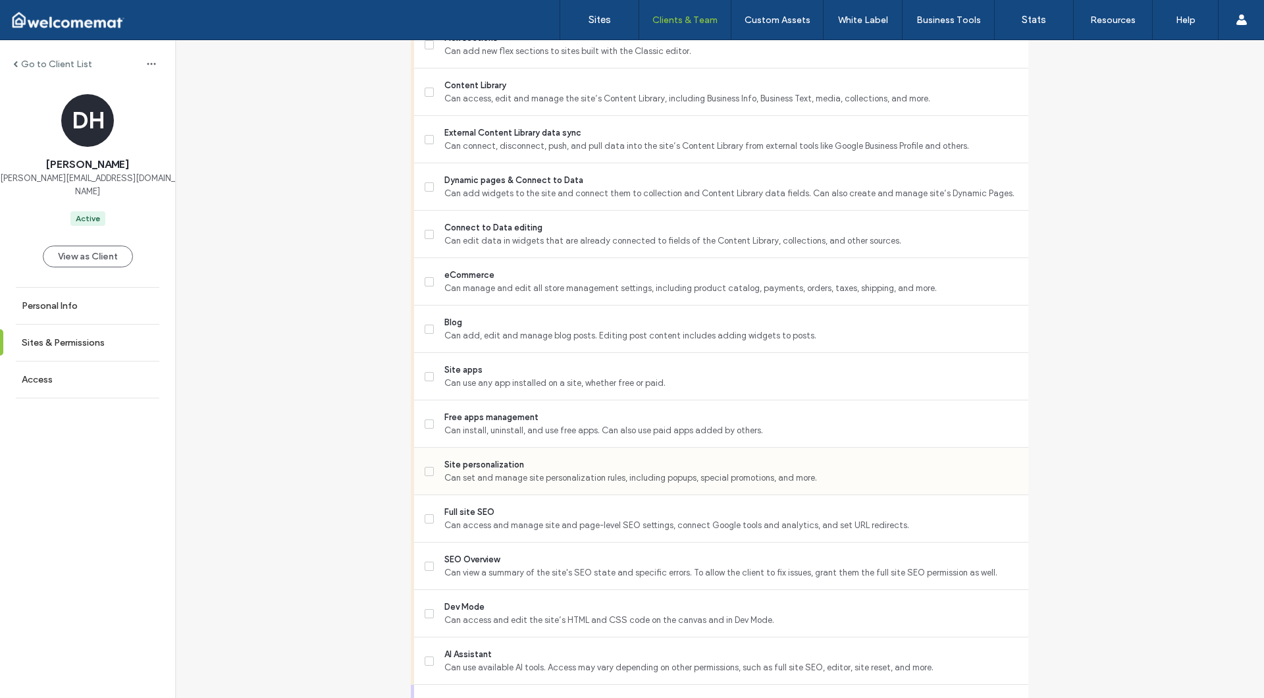
scroll to position [709, 0]
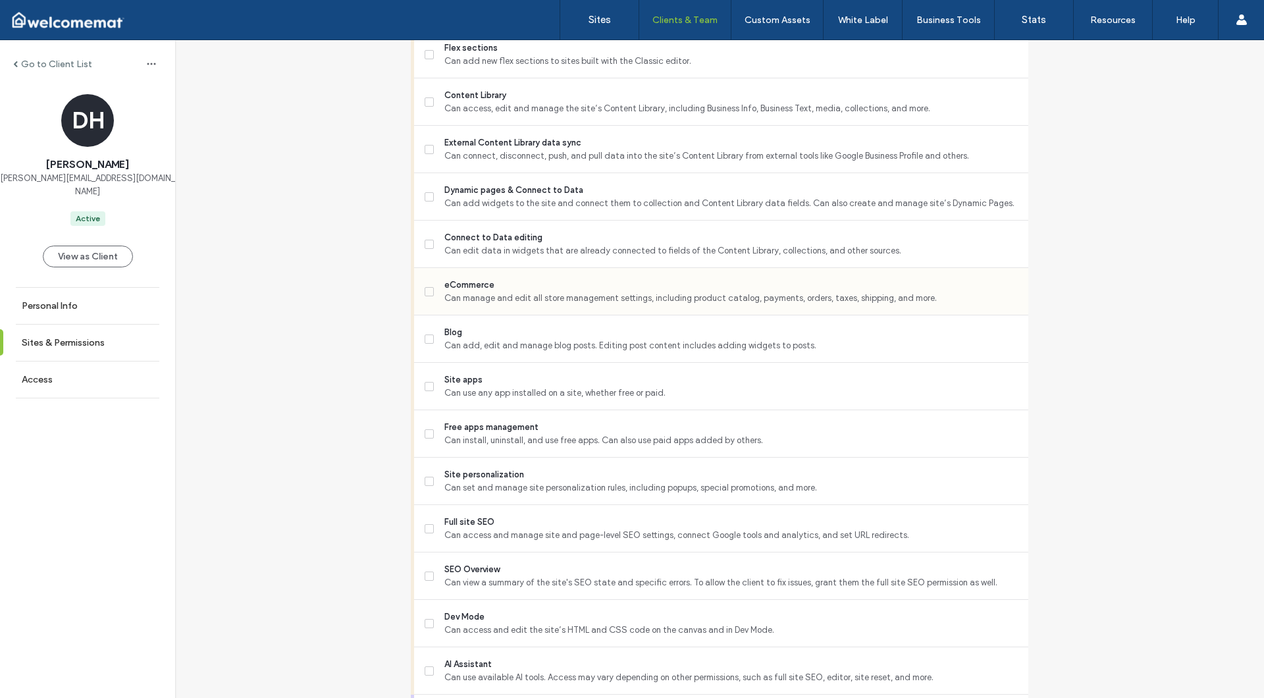
click at [427, 290] on icon at bounding box center [429, 292] width 5 height 4
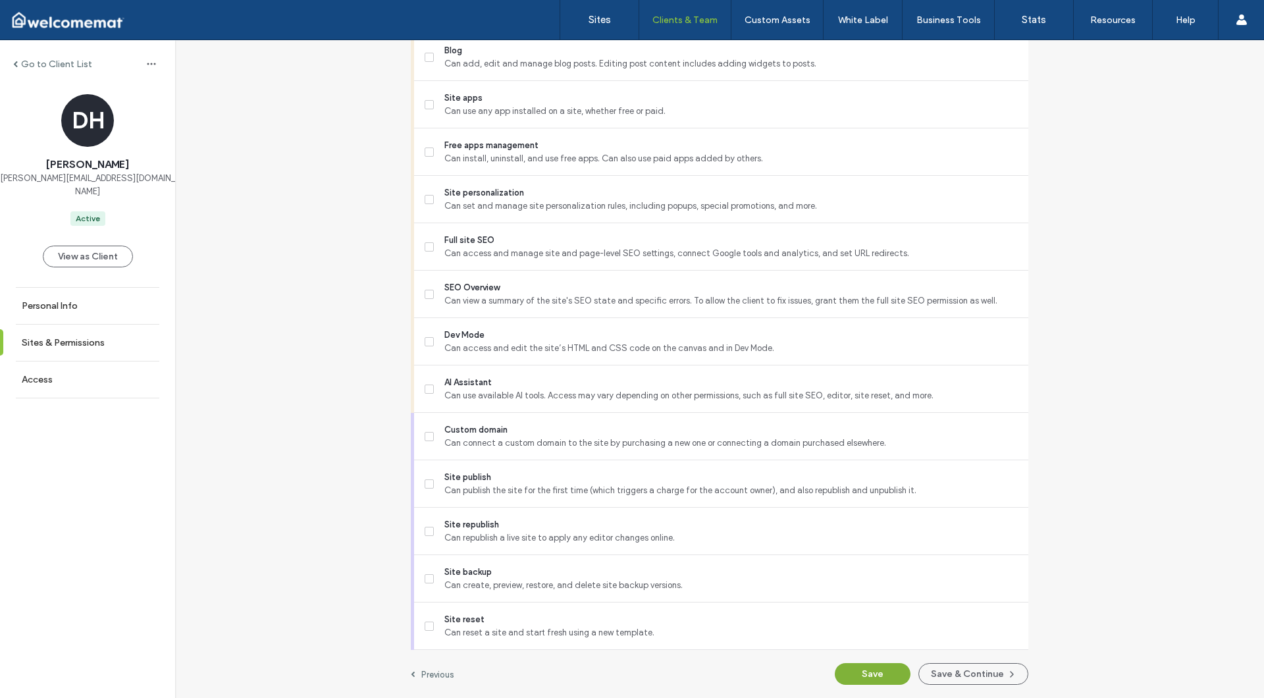
click at [868, 671] on button "Save" at bounding box center [873, 674] width 76 height 22
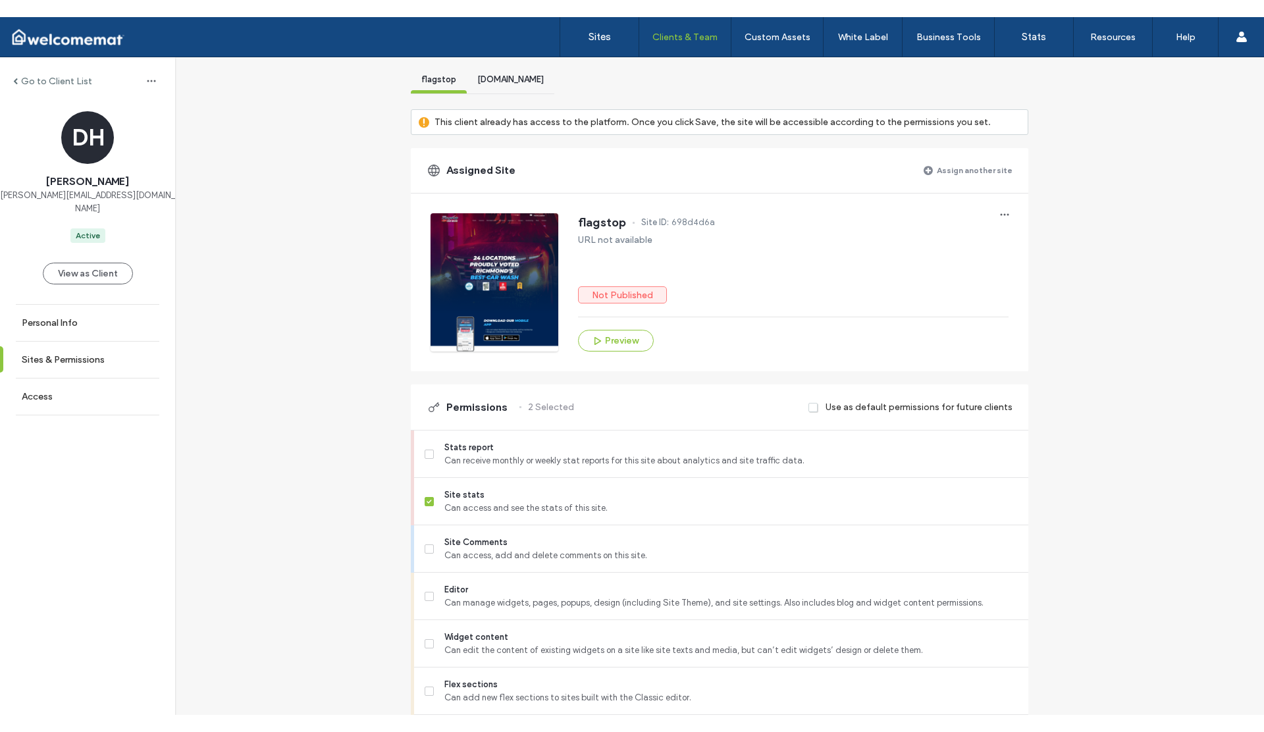
scroll to position [0, 0]
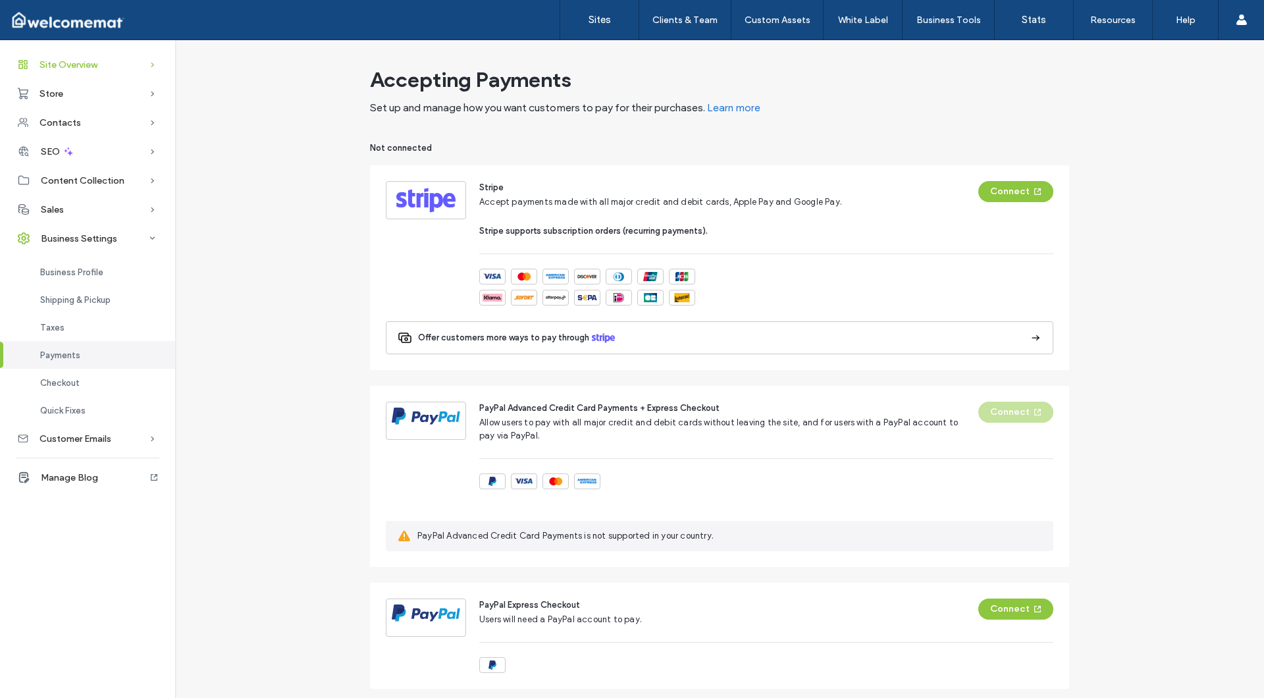
click at [58, 66] on span "Site Overview" at bounding box center [68, 64] width 58 height 11
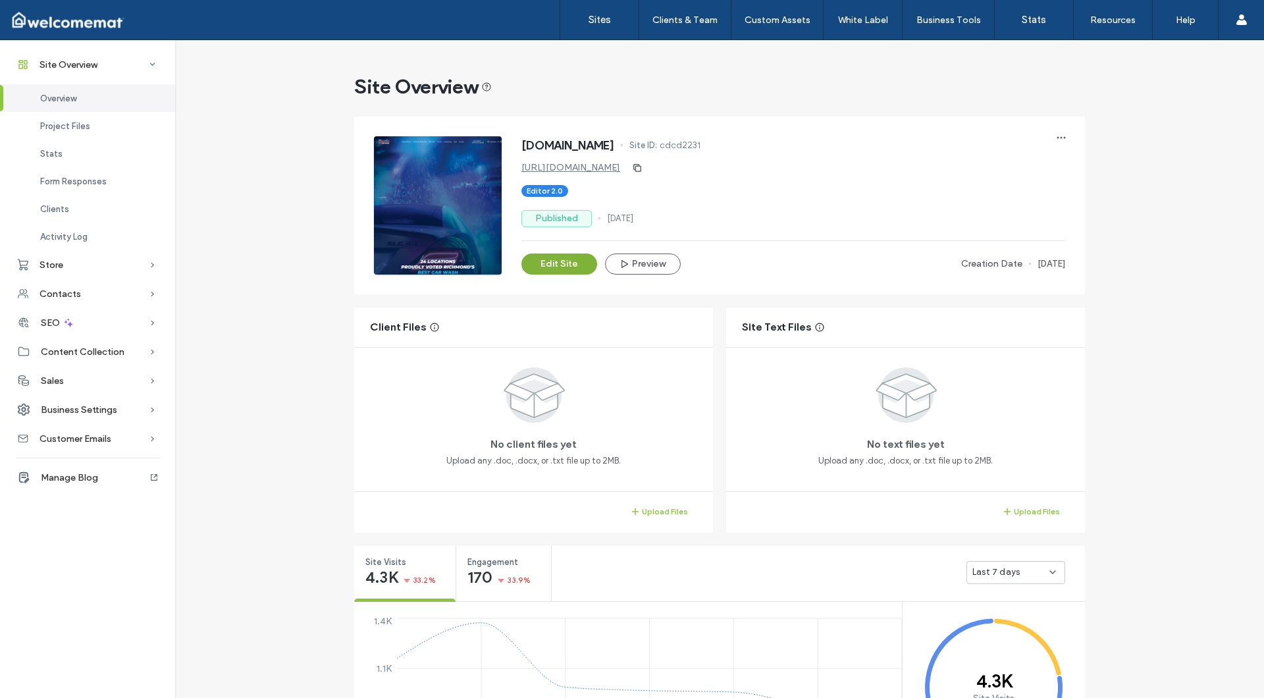
click at [547, 268] on button "Edit Site" at bounding box center [559, 263] width 76 height 21
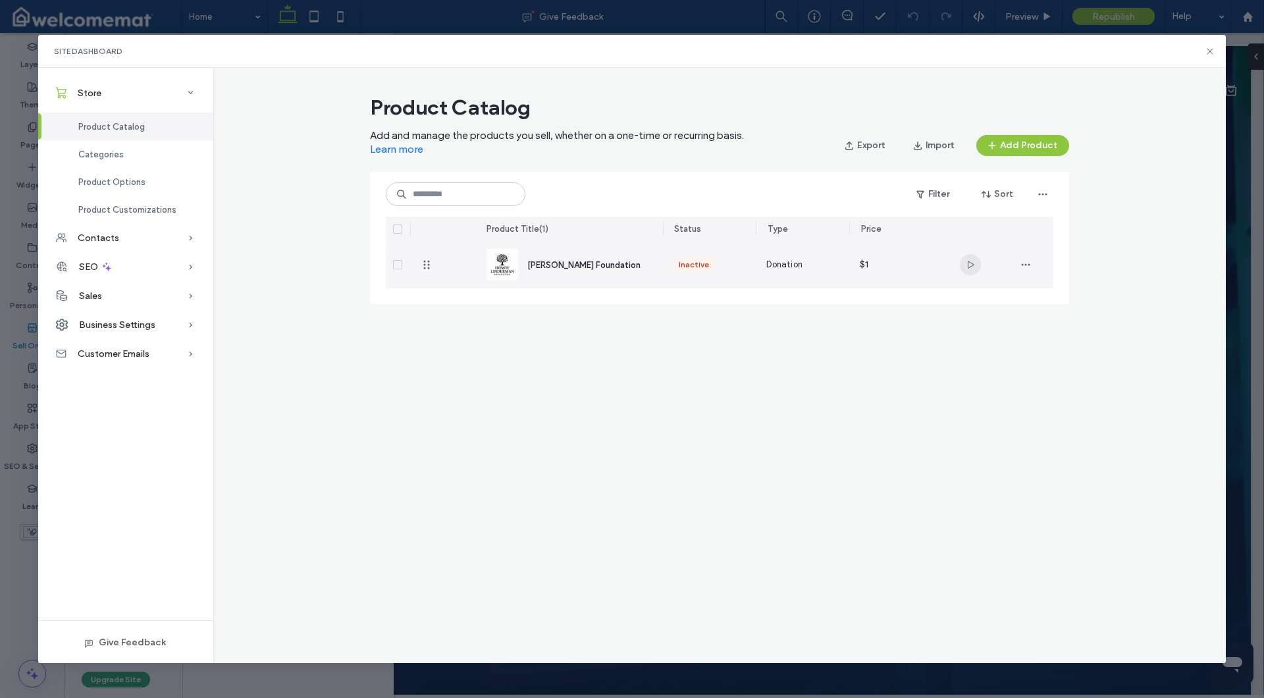
click at [966, 265] on icon "button" at bounding box center [970, 264] width 11 height 11
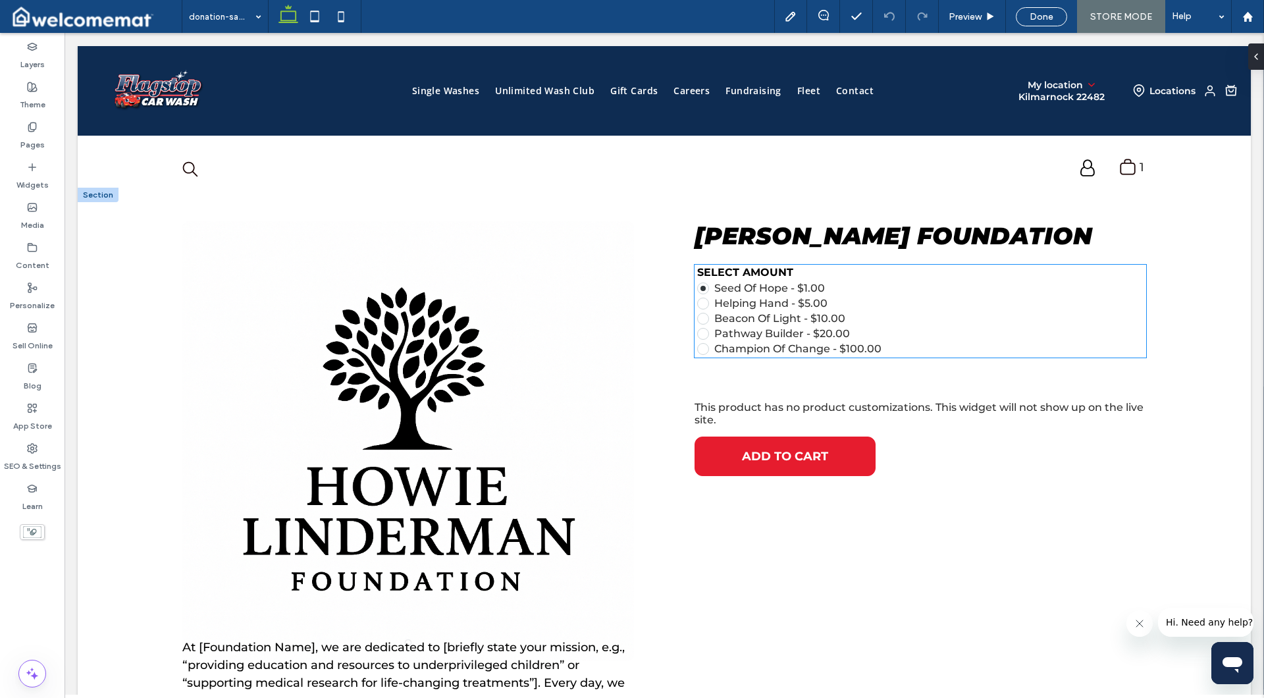
click at [700, 303] on span at bounding box center [702, 303] width 5 height 5
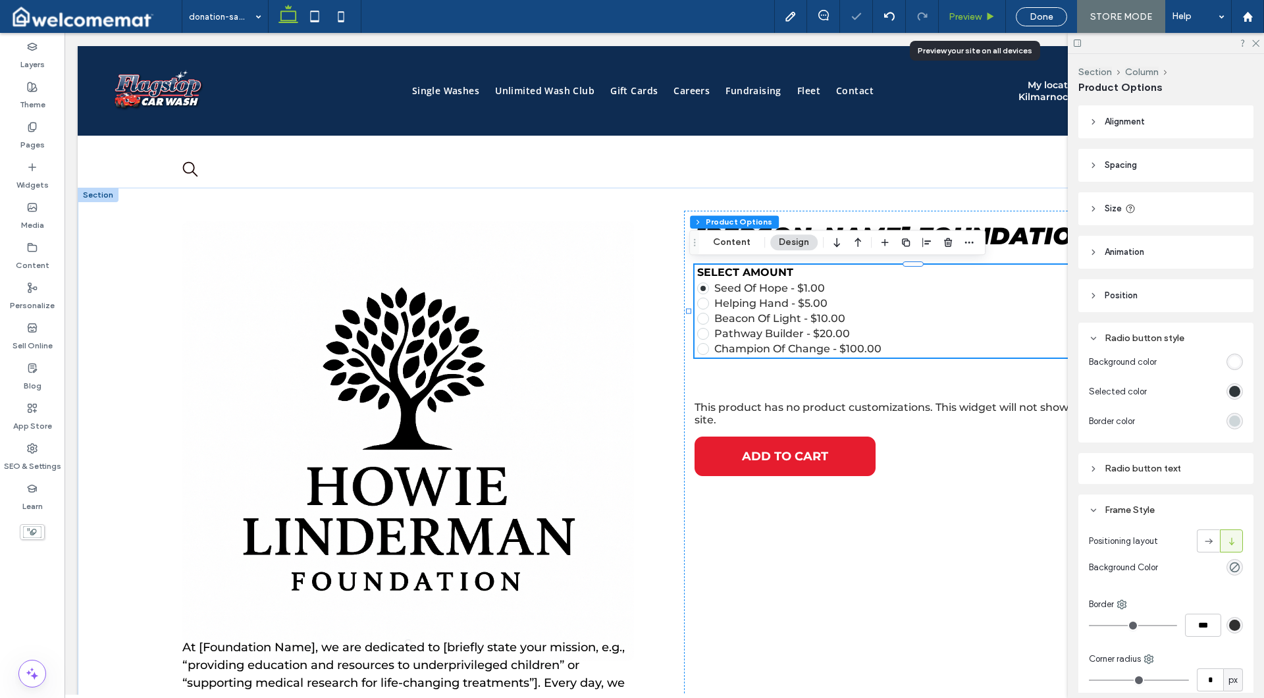
click at [978, 18] on span "Preview" at bounding box center [965, 16] width 33 height 11
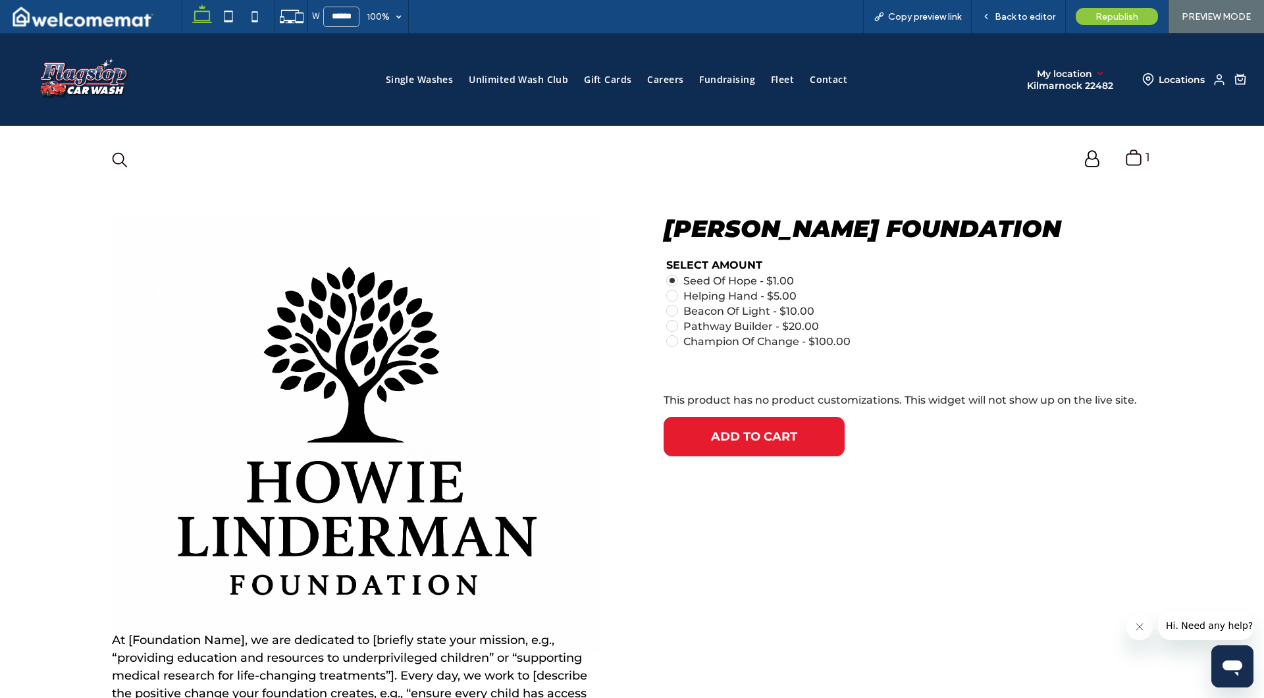
click at [670, 294] on span at bounding box center [672, 295] width 5 height 5
click at [670, 310] on span at bounding box center [672, 310] width 5 height 5
click at [670, 323] on span at bounding box center [672, 325] width 5 height 5
click at [670, 340] on span at bounding box center [672, 340] width 5 height 5
click at [726, 440] on span "ADD TO CART" at bounding box center [753, 437] width 161 height 28
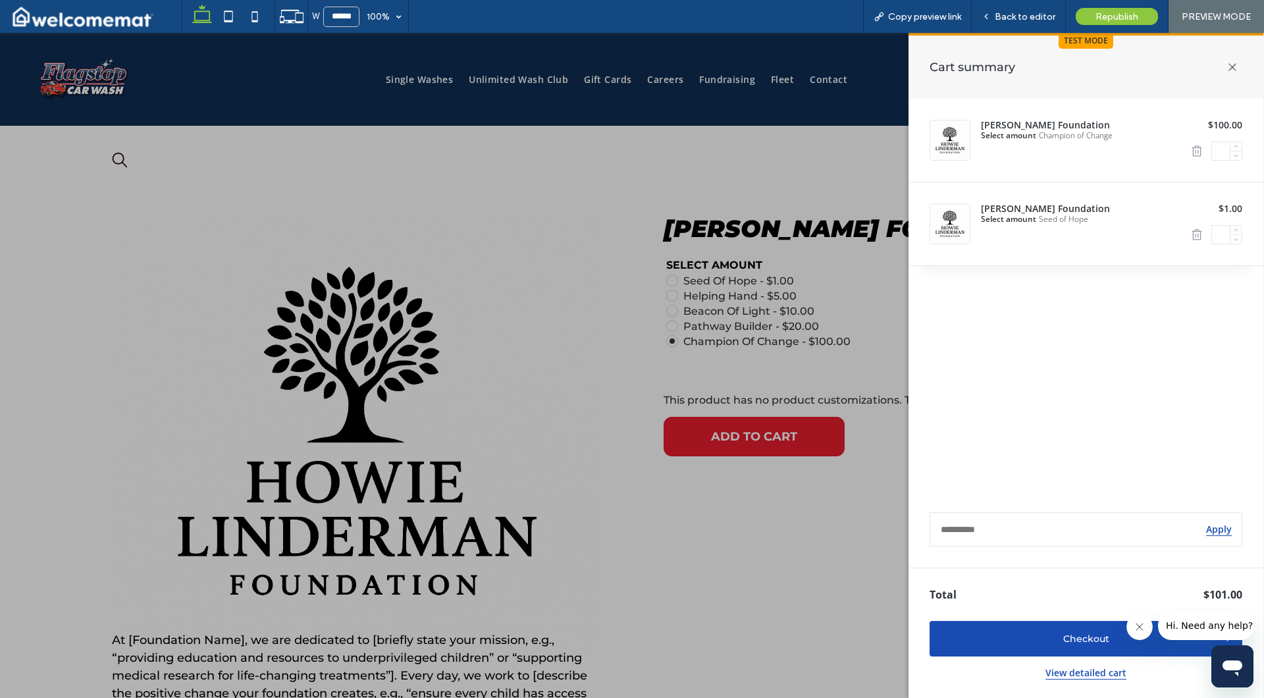
click at [1233, 65] on icon at bounding box center [1233, 67] width 28 height 28
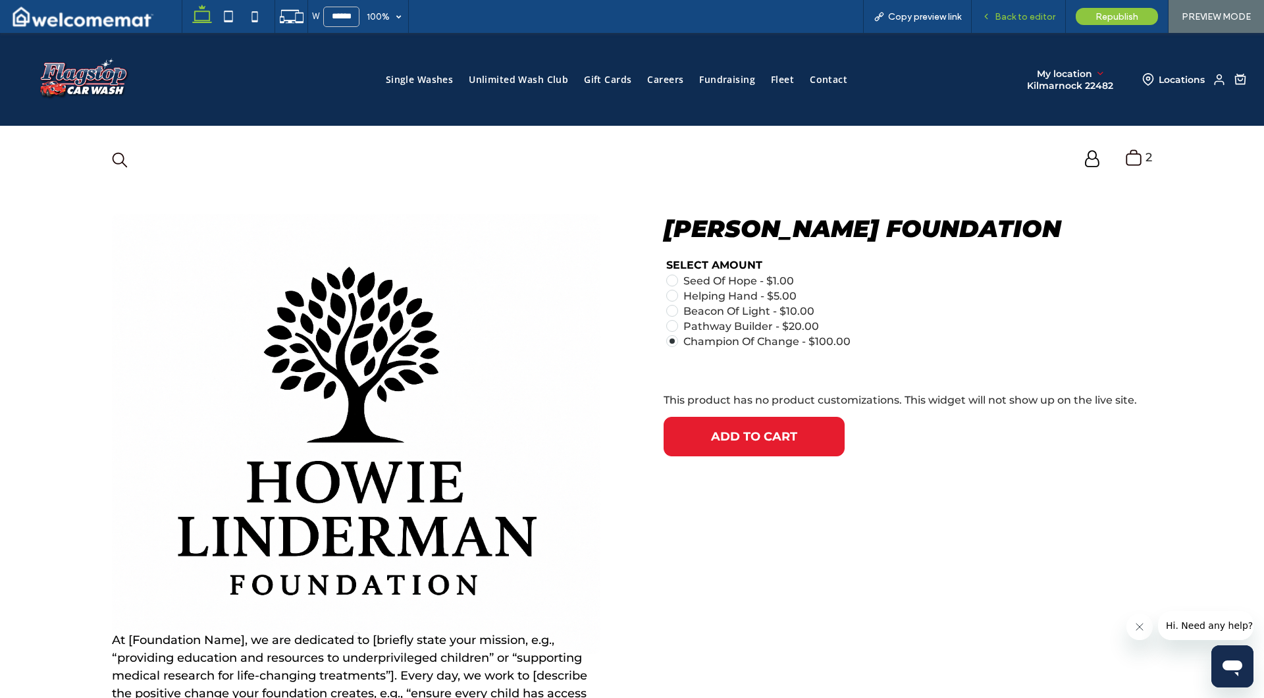
click at [1026, 19] on span "Back to editor" at bounding box center [1025, 16] width 61 height 11
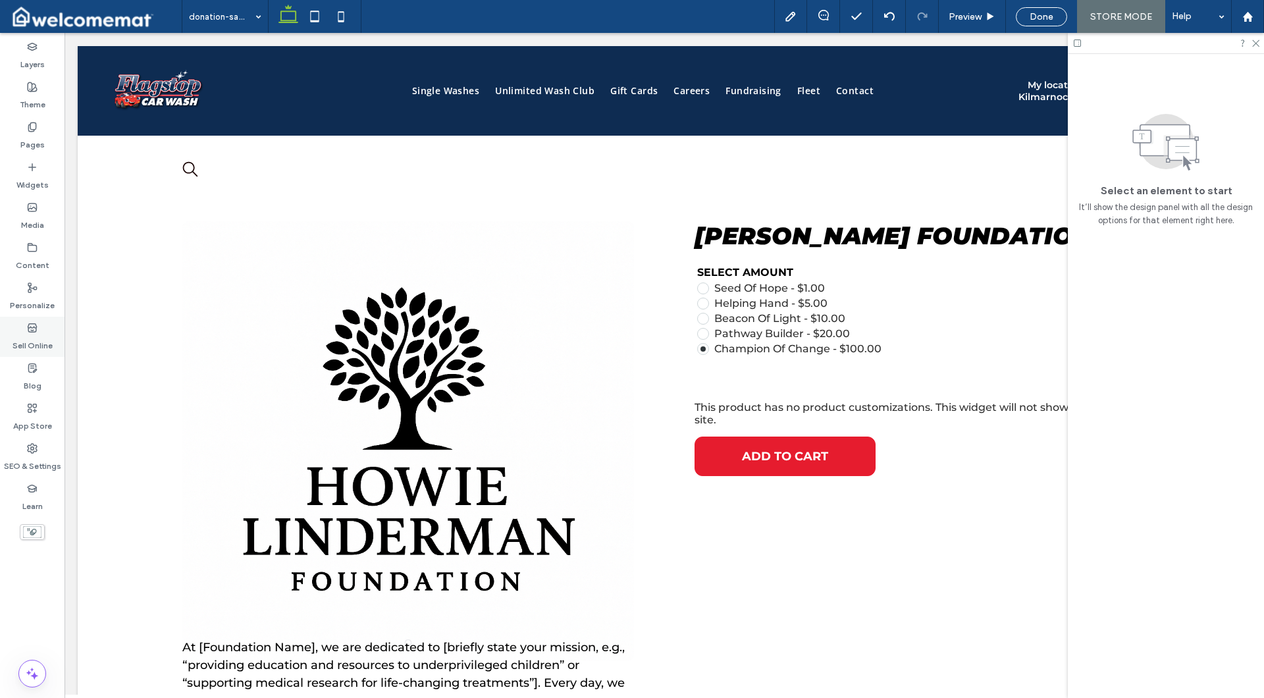
click at [33, 330] on icon at bounding box center [32, 328] width 11 height 11
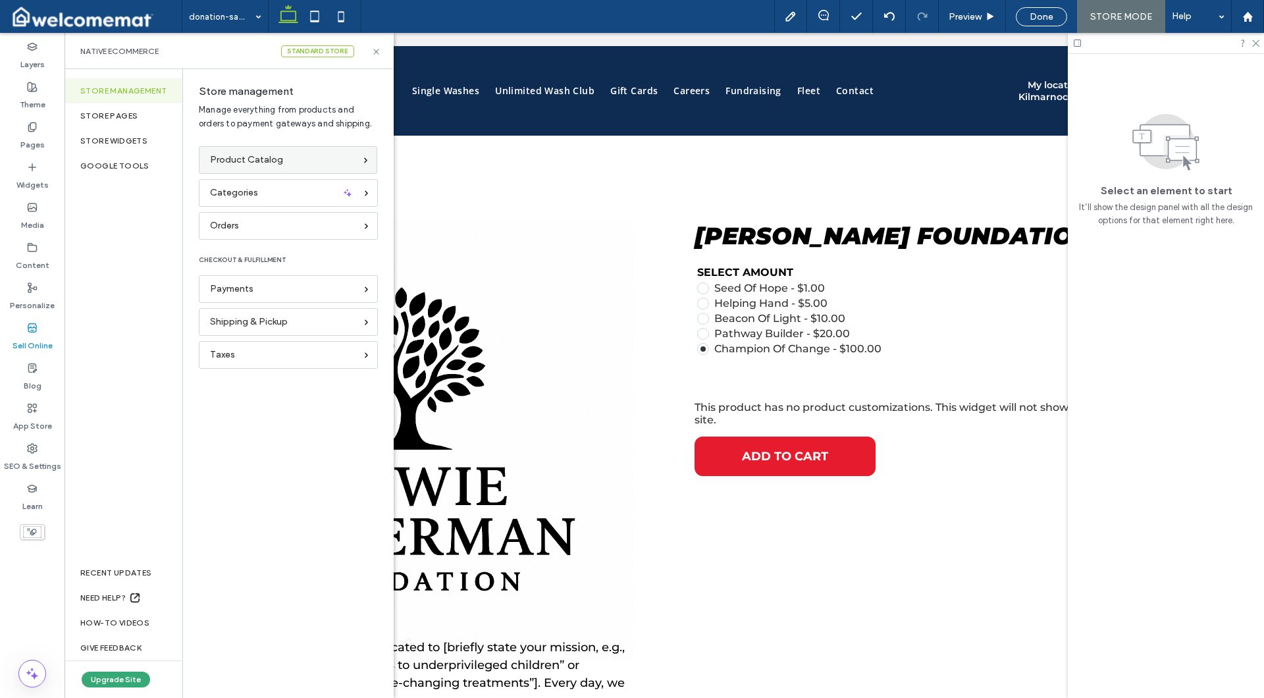
click at [240, 164] on span "Product Catalog" at bounding box center [246, 160] width 73 height 14
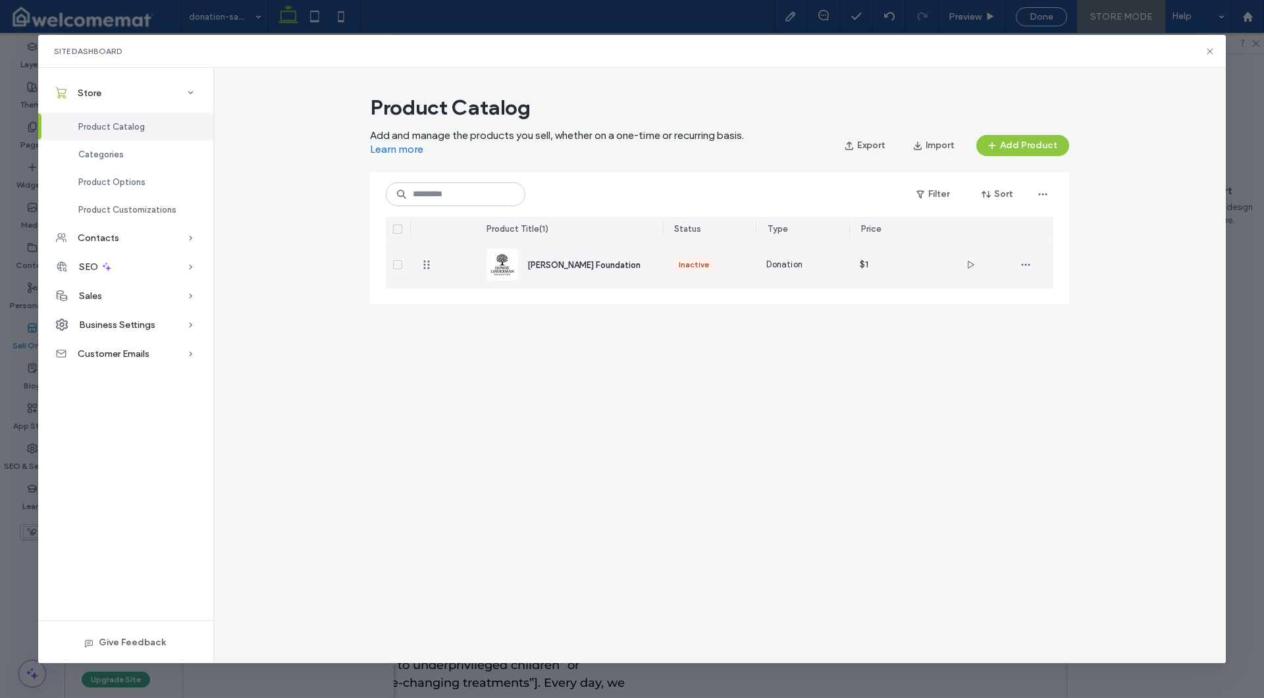
click at [604, 262] on span "[PERSON_NAME] Foundation" at bounding box center [583, 265] width 113 height 10
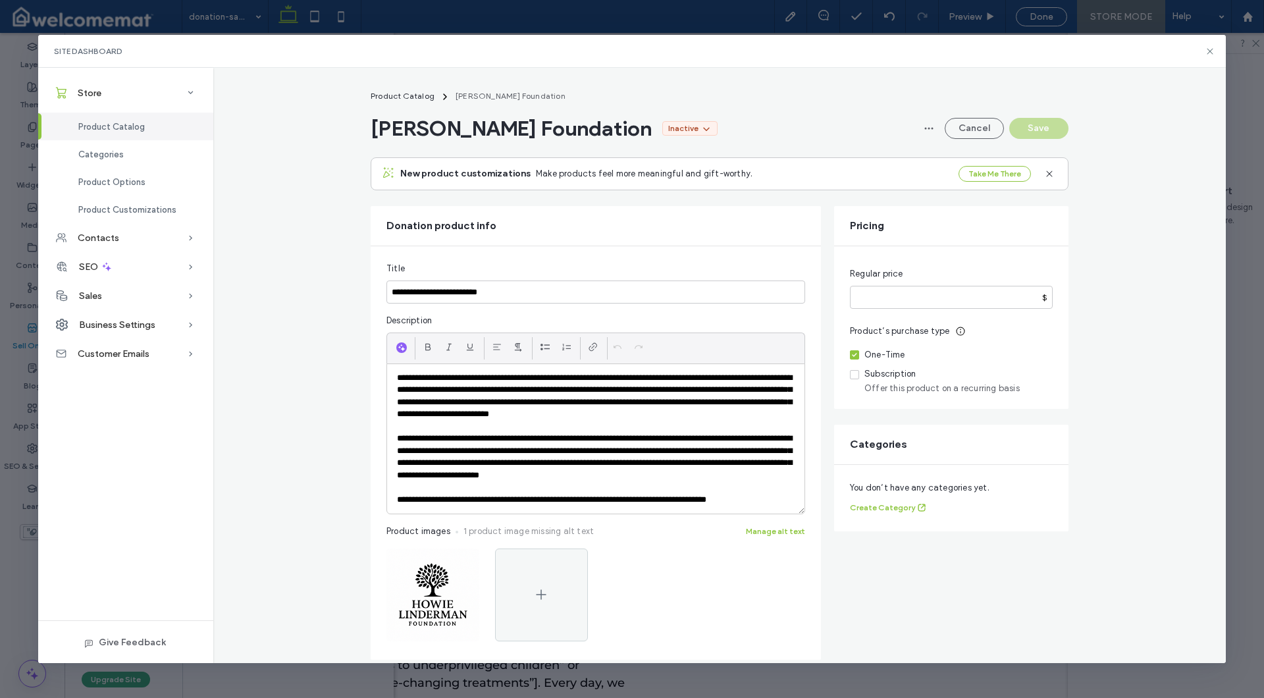
click at [852, 374] on icon at bounding box center [854, 375] width 5 height 4
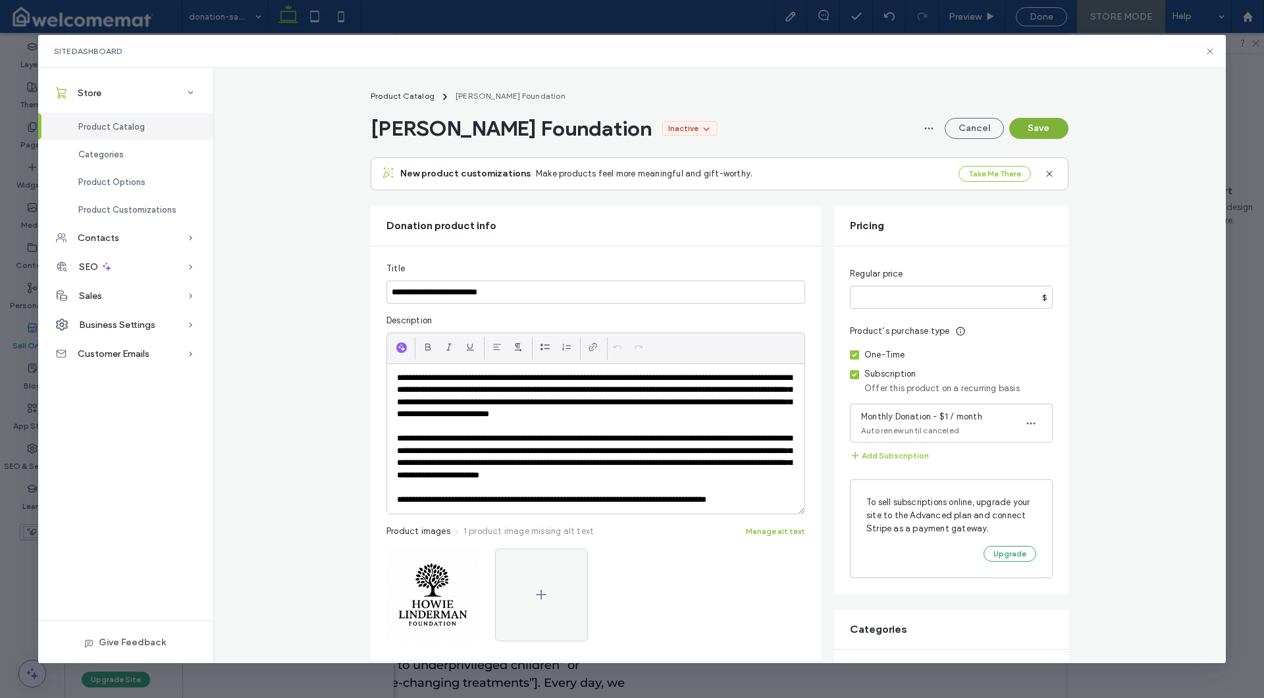
click at [1030, 134] on button "Save" at bounding box center [1038, 128] width 59 height 21
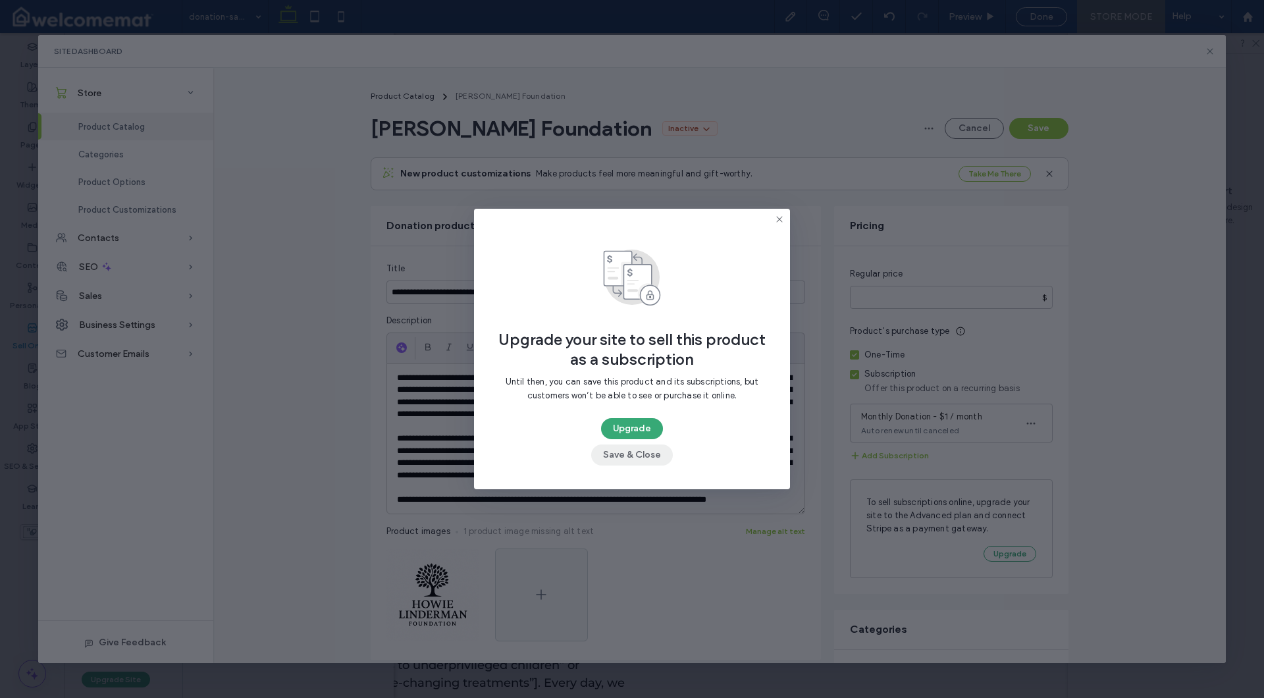
click at [637, 452] on button "Save & Close" at bounding box center [632, 454] width 82 height 21
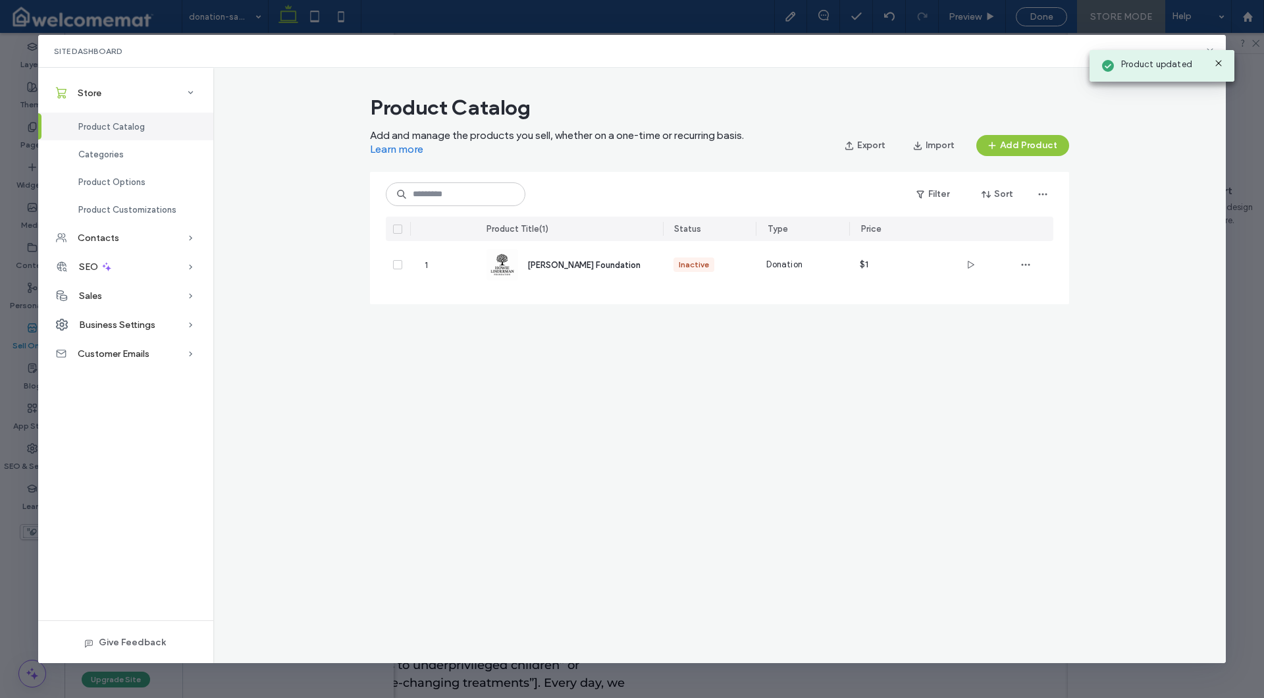
click at [1217, 61] on icon at bounding box center [1218, 63] width 11 height 11
click at [1211, 51] on use at bounding box center [1210, 51] width 6 height 6
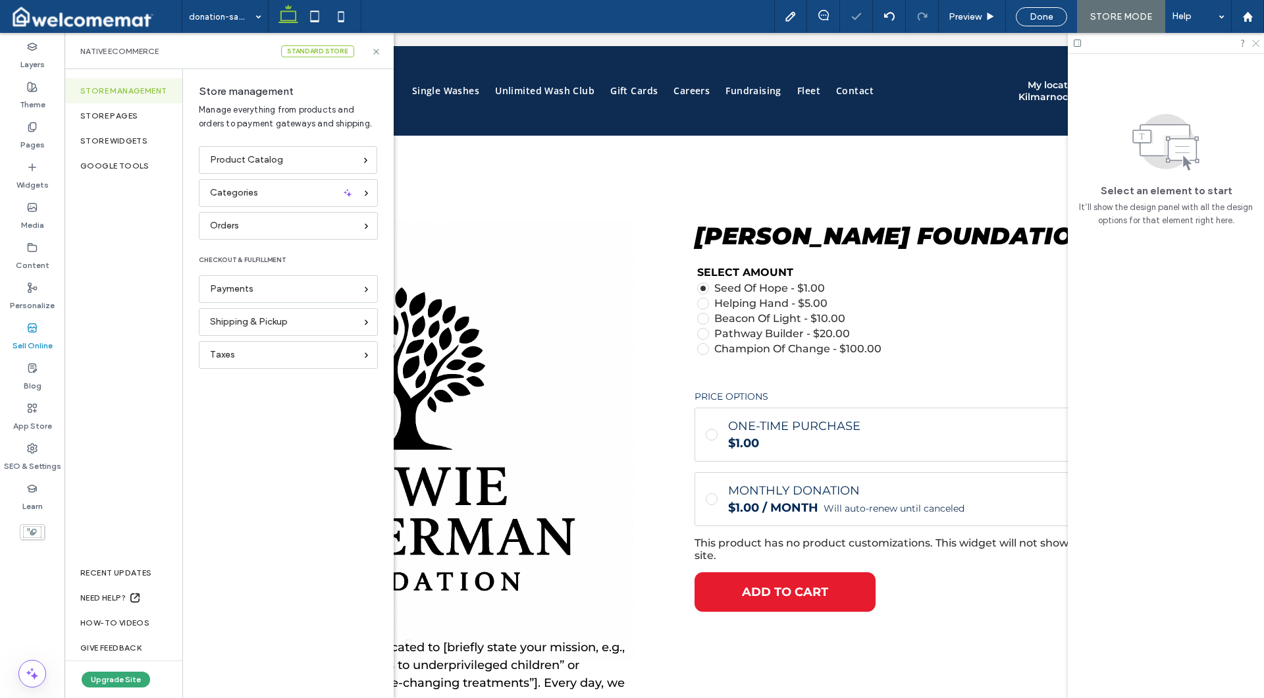
click at [1253, 46] on use at bounding box center [1255, 43] width 7 height 7
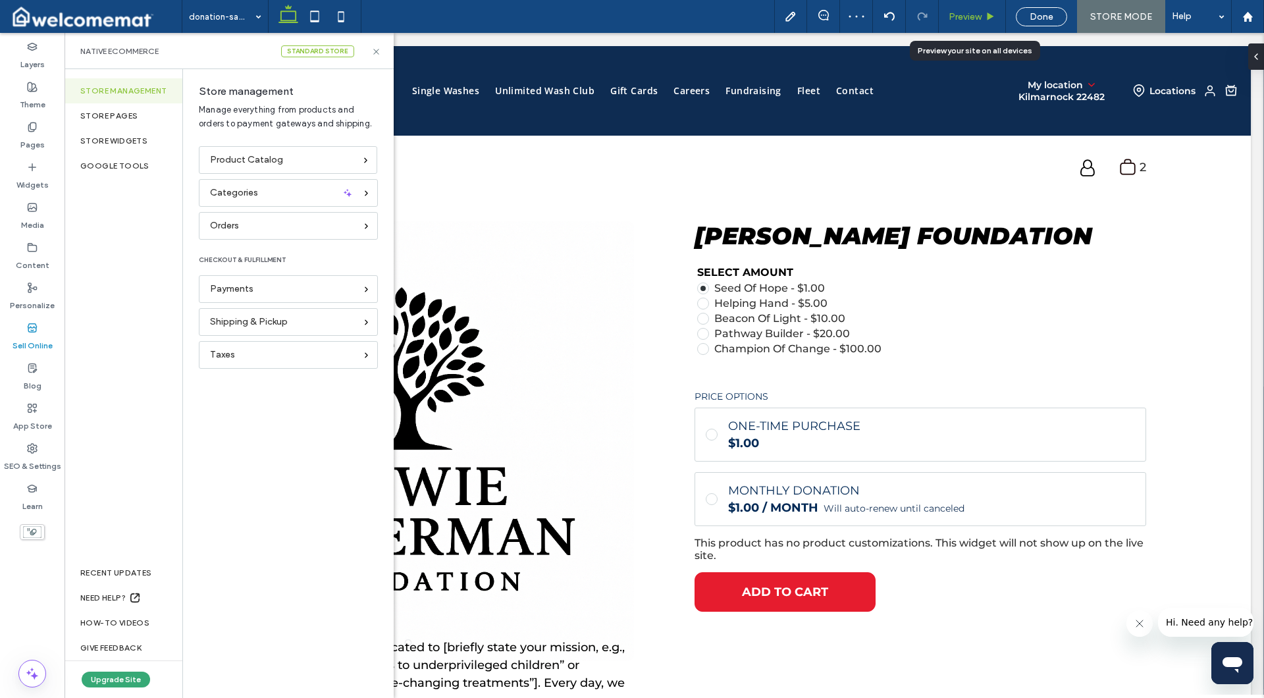
click at [965, 16] on span "Preview" at bounding box center [965, 16] width 33 height 11
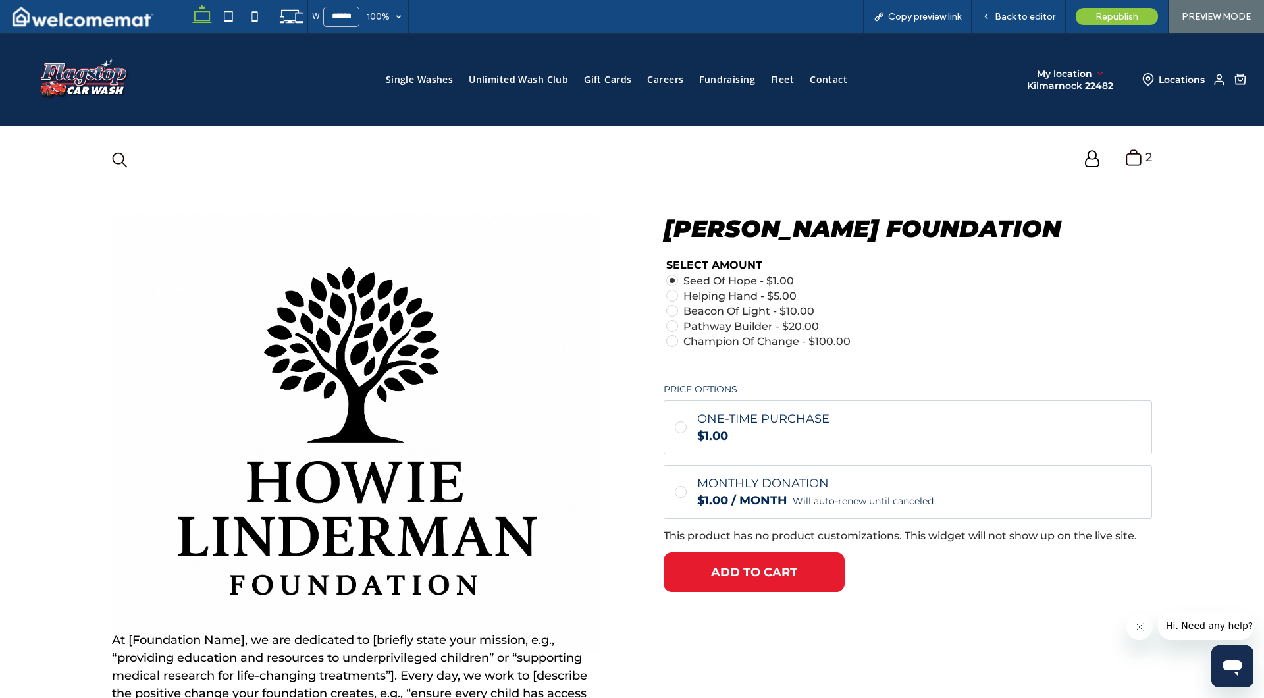
click at [670, 293] on span at bounding box center [672, 295] width 5 height 5
click at [668, 321] on span at bounding box center [672, 326] width 12 height 12
click at [670, 308] on span at bounding box center [672, 310] width 5 height 5
click at [675, 429] on span at bounding box center [681, 427] width 12 height 12
click at [678, 427] on span at bounding box center [680, 427] width 5 height 5
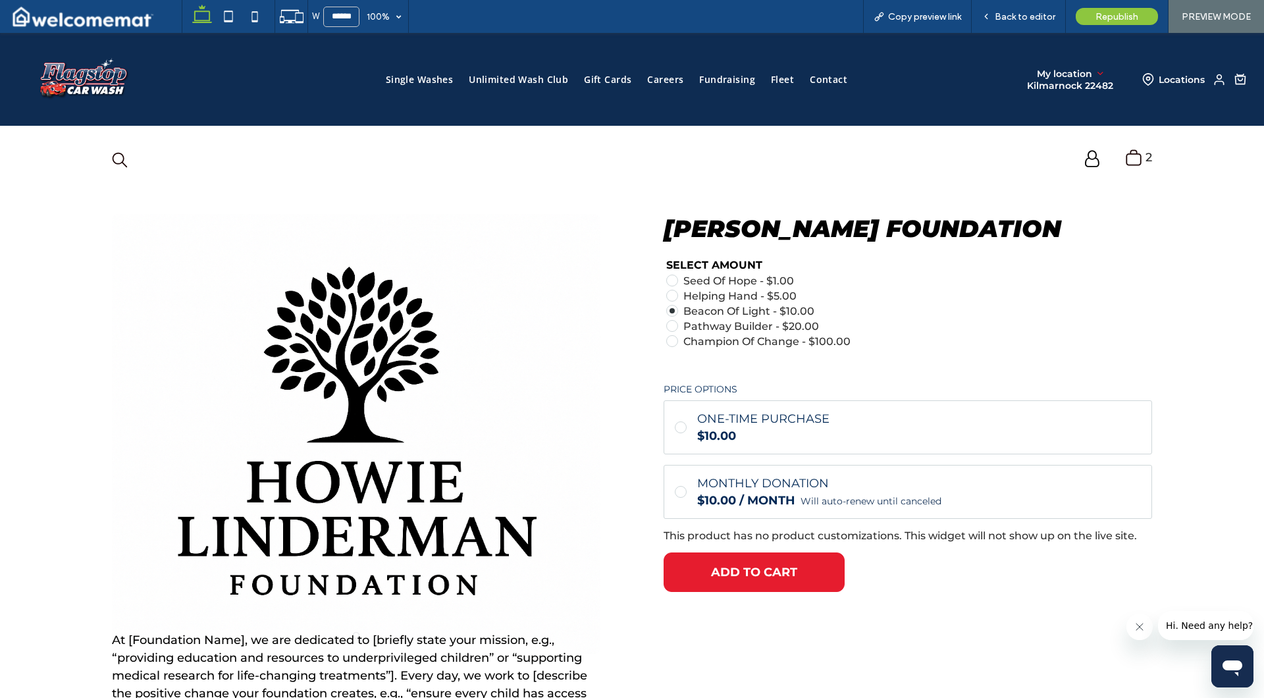
click at [671, 498] on label "Monthly Donation $10.00 / month Will auto-renew until canceled" at bounding box center [908, 492] width 488 height 54
click at [678, 428] on span at bounding box center [680, 427] width 5 height 5
click at [678, 490] on span at bounding box center [680, 491] width 5 height 5
click at [678, 428] on span at bounding box center [680, 427] width 5 height 5
click at [678, 494] on span at bounding box center [681, 492] width 12 height 12
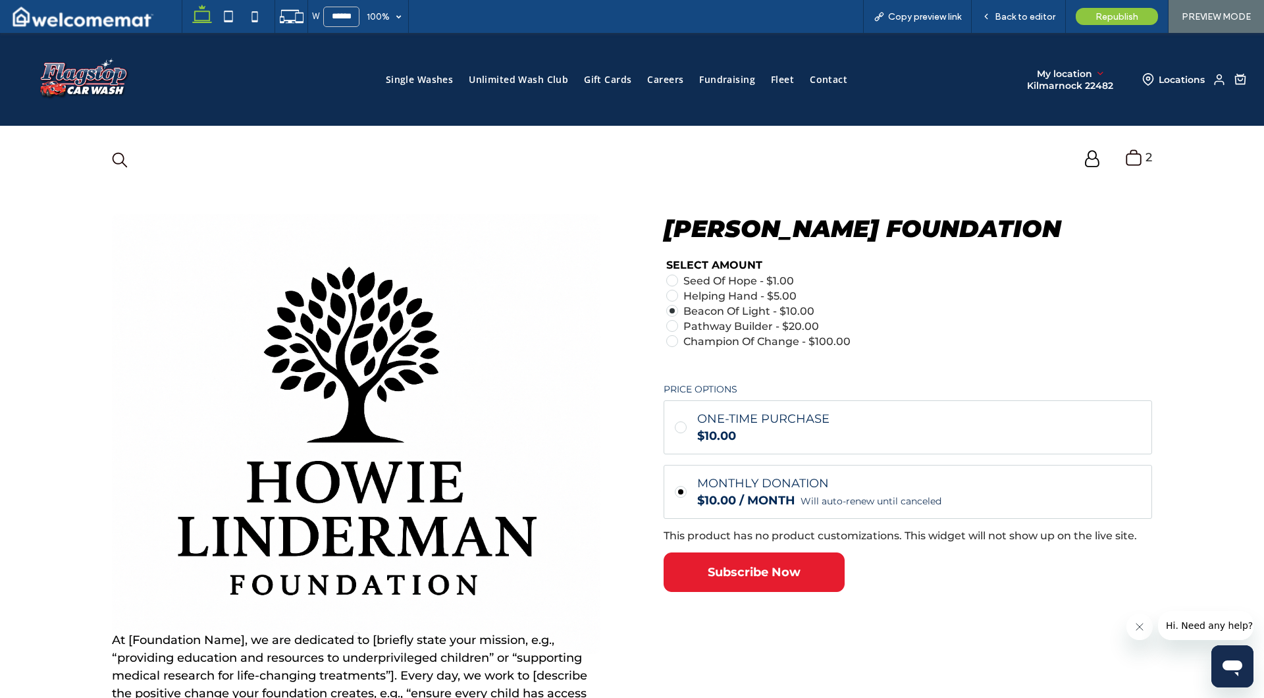
click at [676, 429] on span at bounding box center [681, 427] width 12 height 12
